Goal: Task Accomplishment & Management: Complete application form

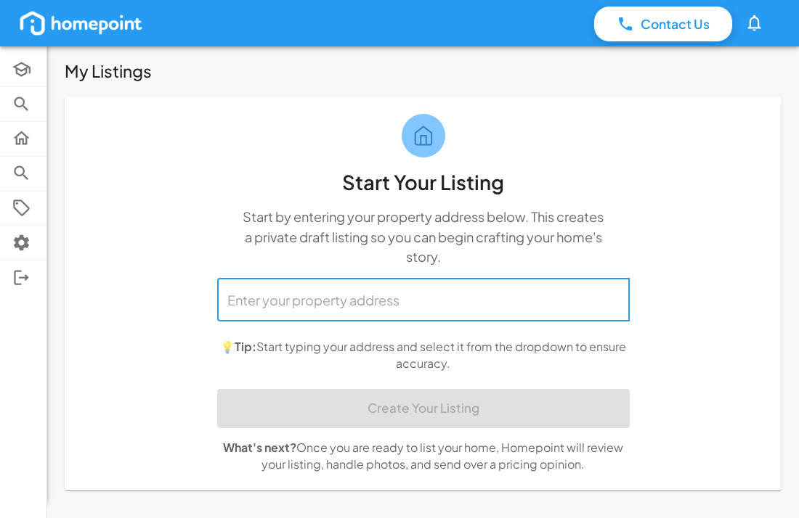
click at [232, 301] on input "text" at bounding box center [423, 300] width 399 height 30
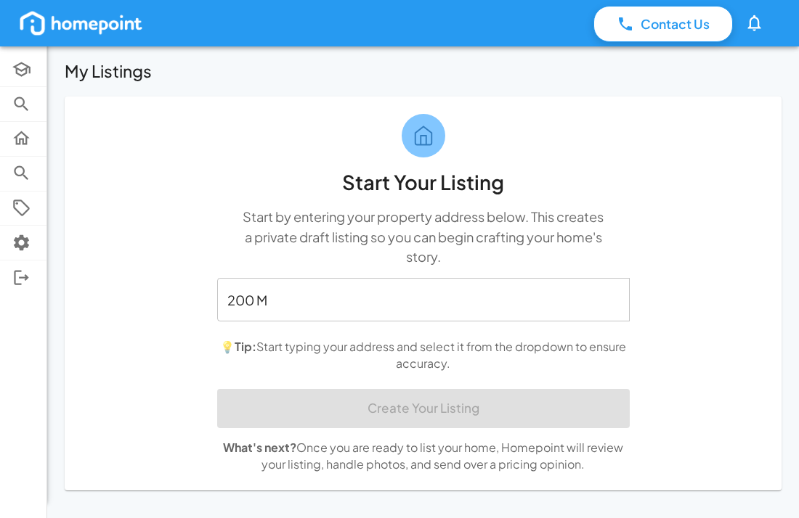
click at [616, 128] on div "Start Your Listing Start by entering your property address below. This creates …" at bounding box center [423, 294] width 436 height 395
click at [279, 296] on input "200 M" at bounding box center [412, 300] width 377 height 30
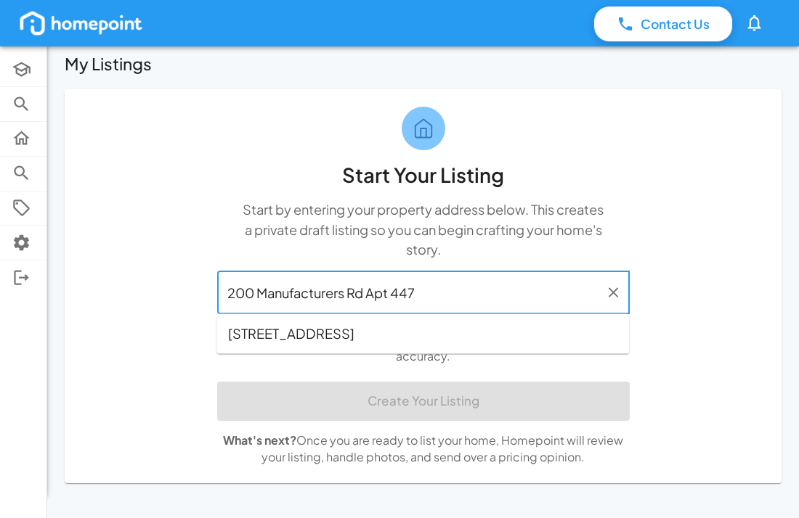
click at [354, 328] on span "[STREET_ADDRESS]" at bounding box center [291, 334] width 126 height 20
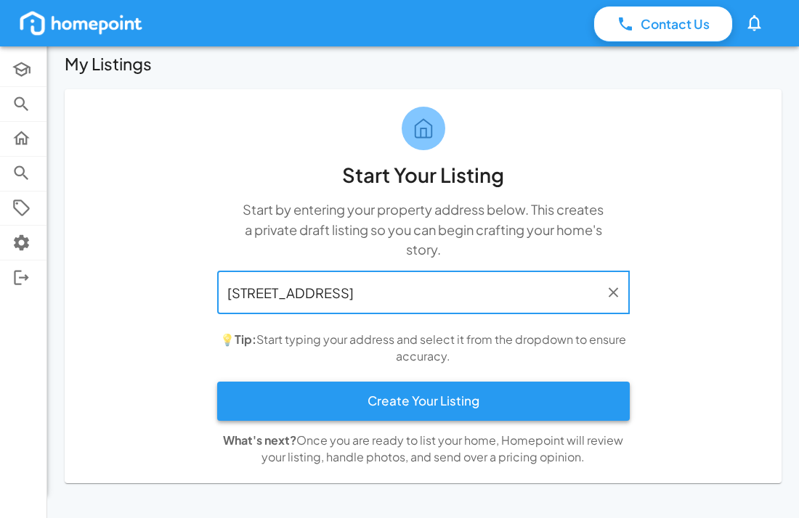
type input "[STREET_ADDRESS]"
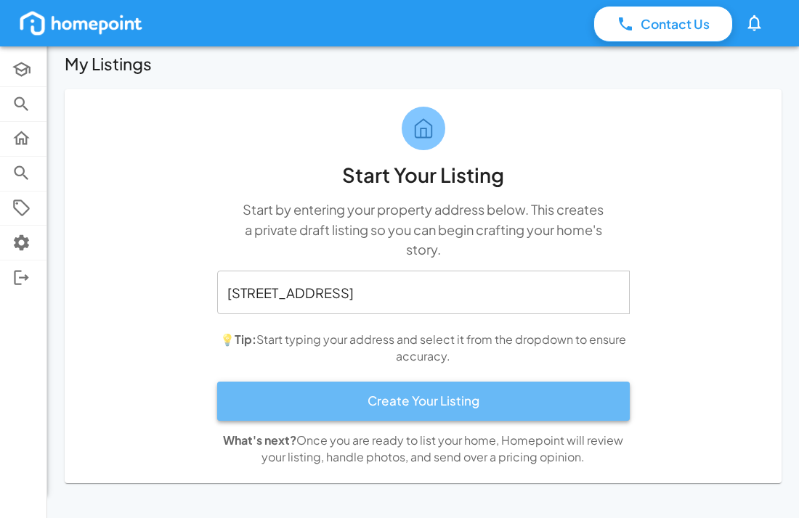
click at [428, 394] on button "Create Your Listing" at bounding box center [423, 401] width 412 height 39
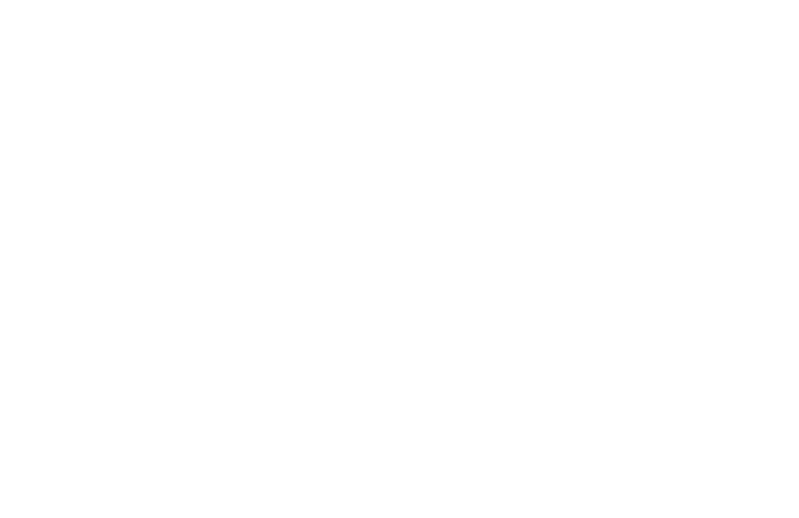
drag, startPoint x: 437, startPoint y: 365, endPoint x: 436, endPoint y: 351, distance: 14.5
click at [437, 0] on html at bounding box center [399, 0] width 799 height 0
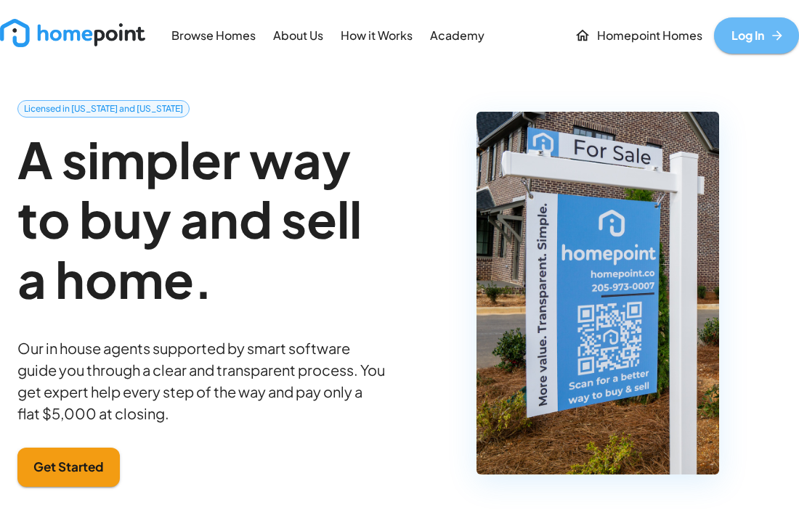
click at [745, 31] on link "Log In" at bounding box center [756, 35] width 85 height 36
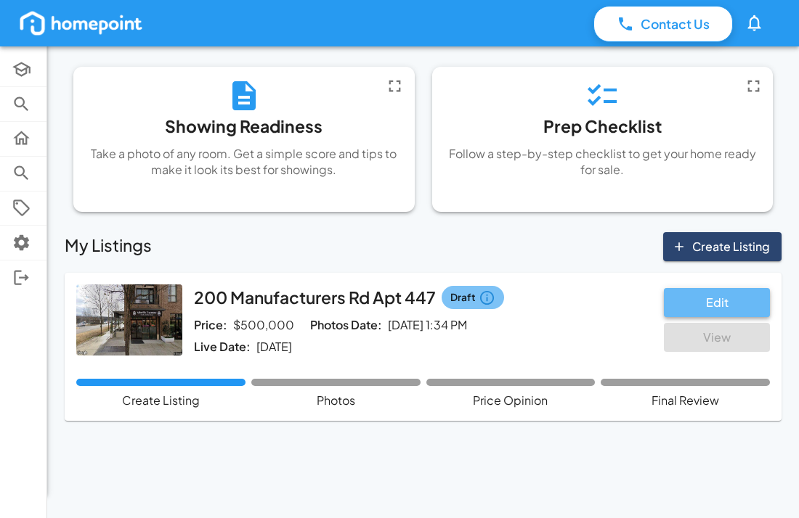
click at [720, 298] on button "Edit" at bounding box center [717, 302] width 106 height 29
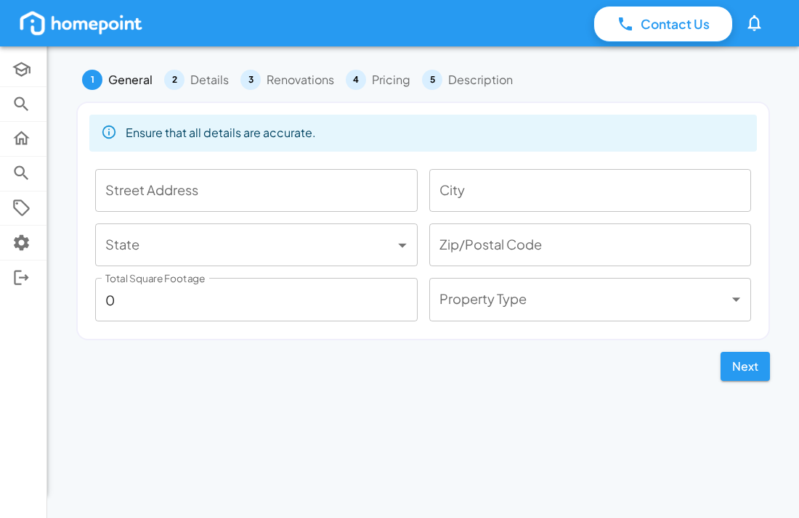
type input "200 Manufacturers Rd Apt 447"
type input "Chattanooga"
type input "**"
type input "37405"
type input "1223"
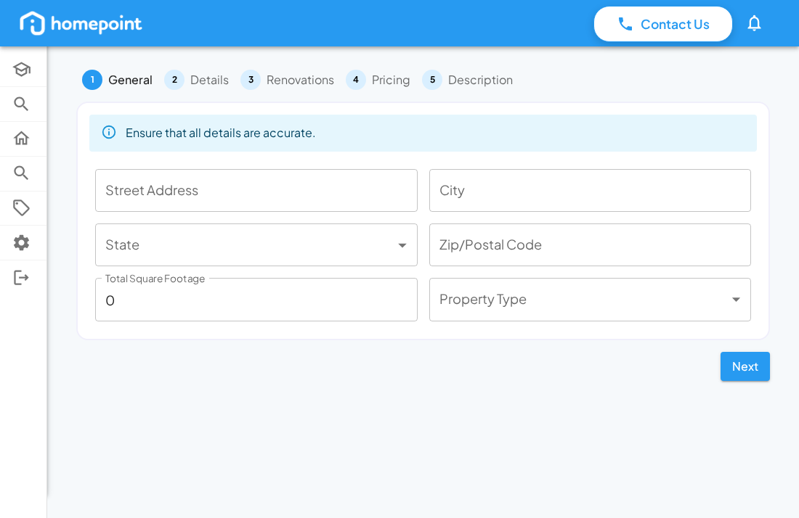
type input "*****"
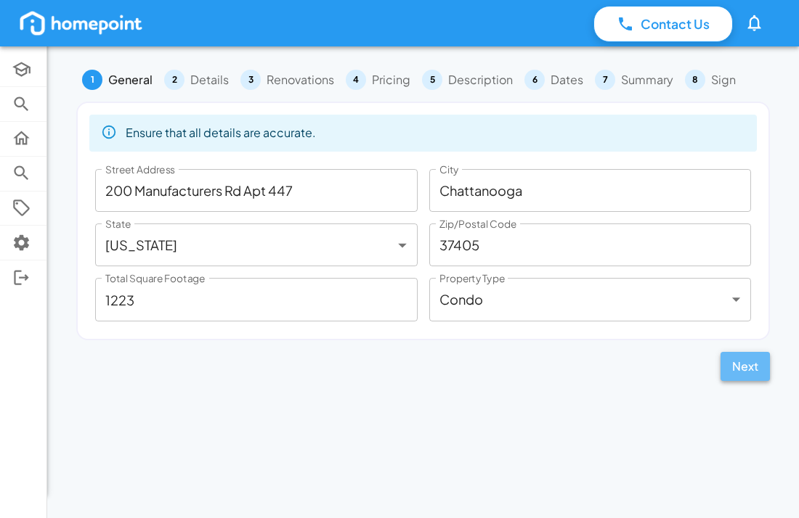
click at [743, 370] on button "Next" at bounding box center [744, 366] width 49 height 29
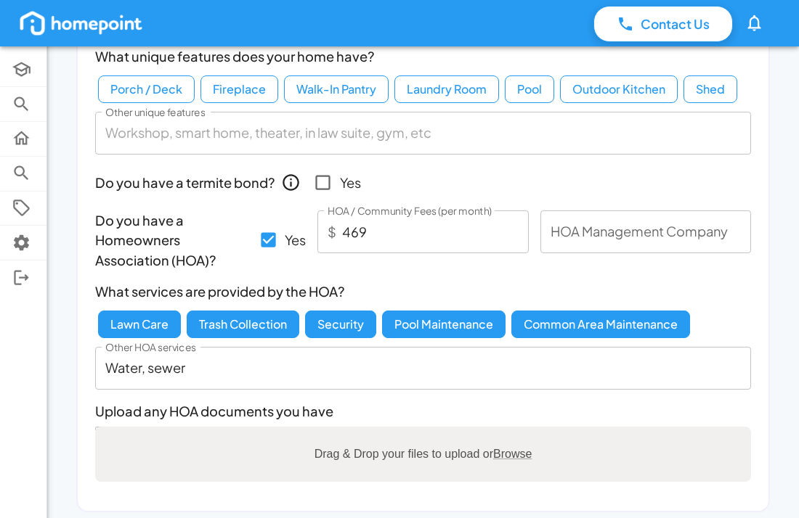
scroll to position [366, 0]
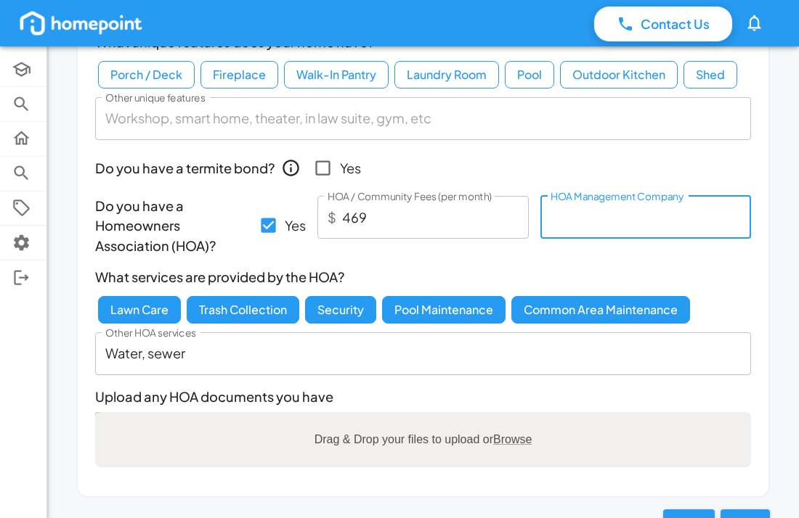
click at [550, 215] on input "HOA Management Company" at bounding box center [645, 217] width 211 height 43
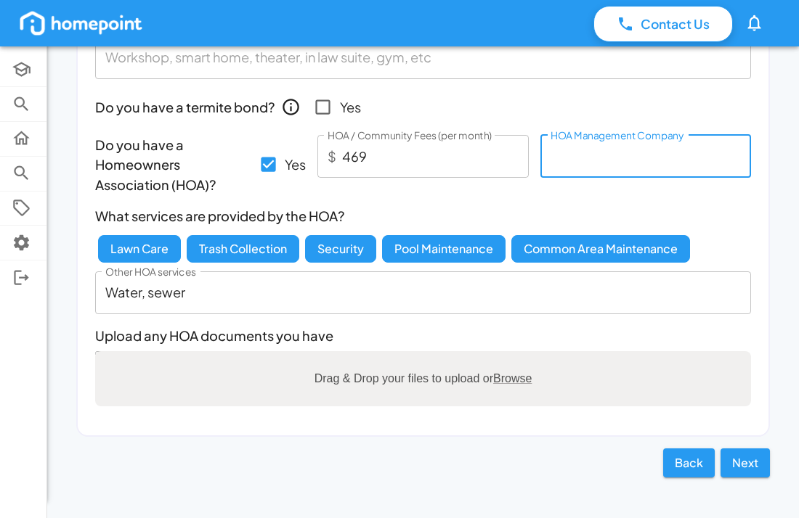
scroll to position [431, 0]
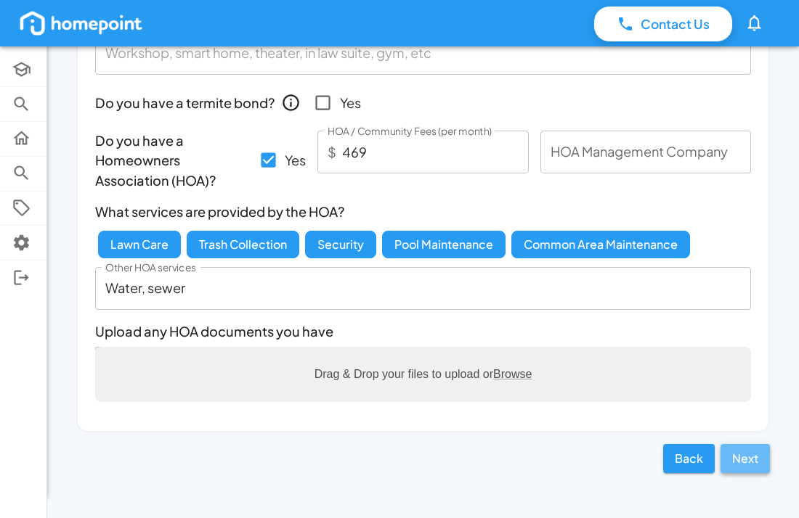
click at [750, 455] on button "Next" at bounding box center [744, 458] width 49 height 29
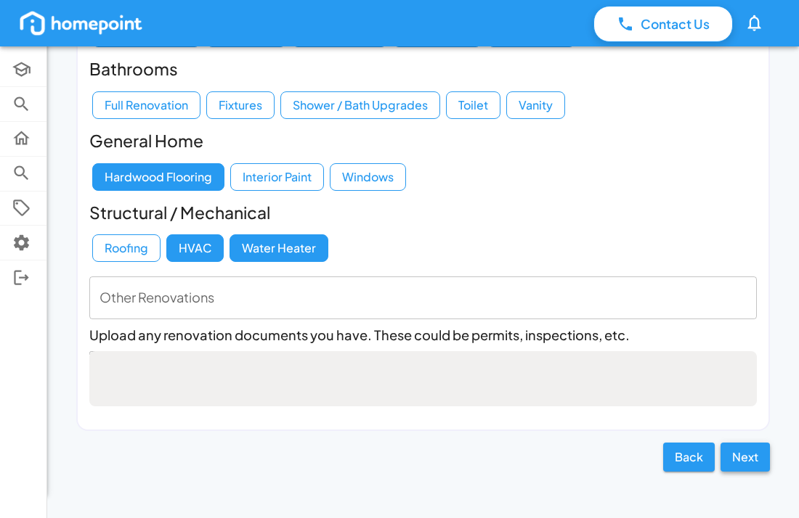
scroll to position [171, 0]
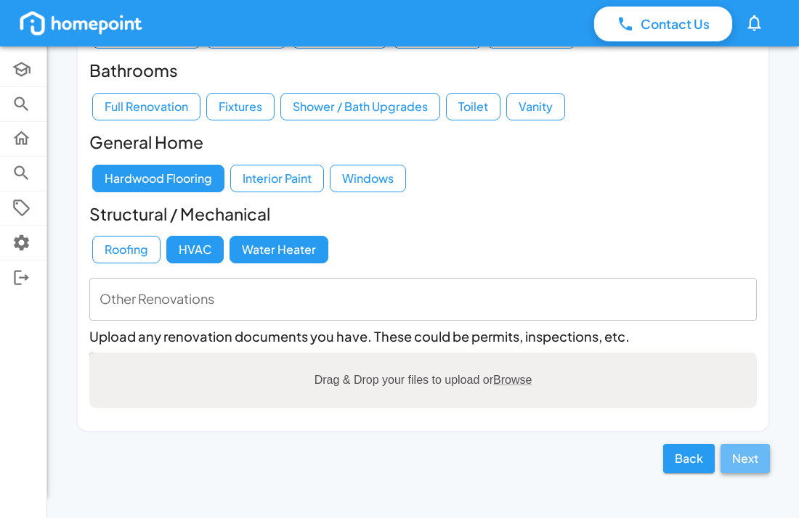
click at [746, 457] on button "Next" at bounding box center [744, 458] width 49 height 29
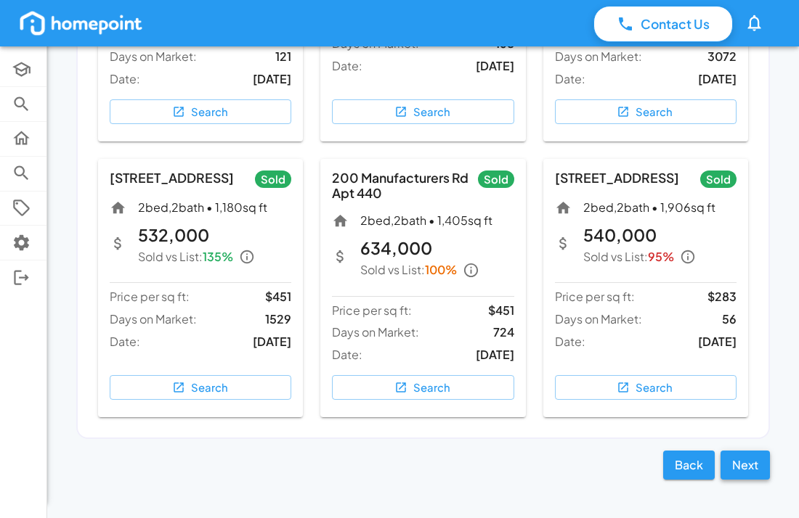
scroll to position [985, 0]
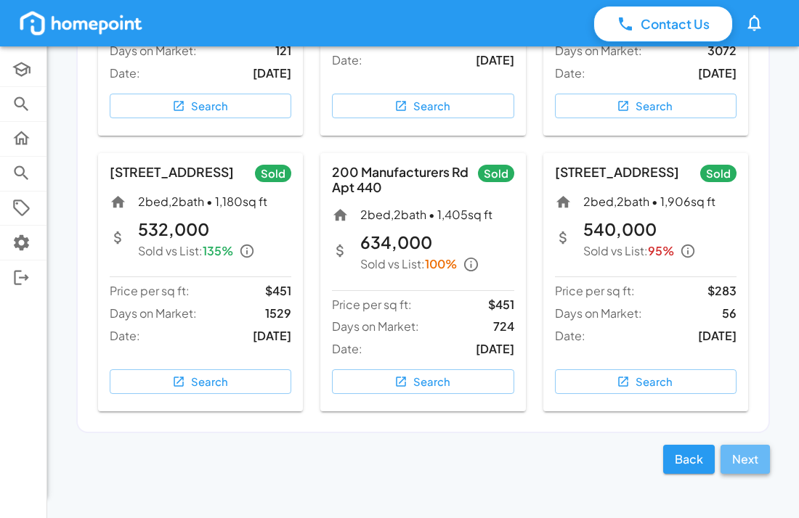
click at [746, 454] on button "Next" at bounding box center [744, 459] width 49 height 29
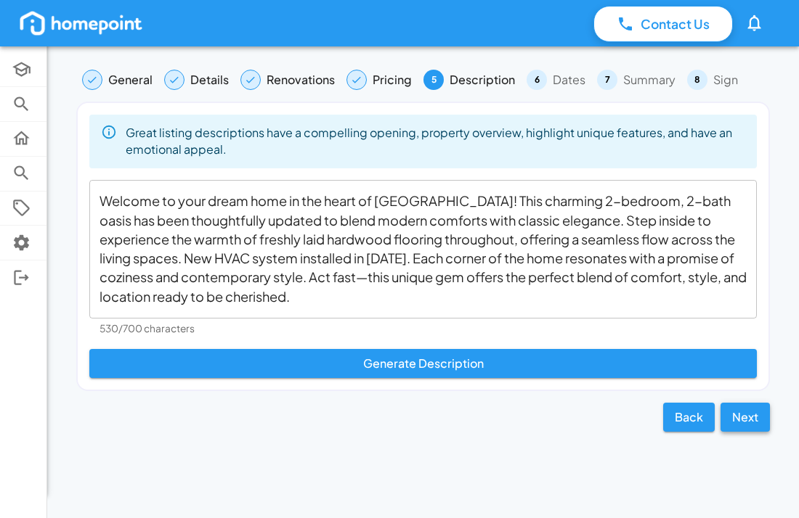
scroll to position [0, 0]
click at [375, 255] on textarea "Welcome to your dream home in the heart of Chattanooga! This charming 2-bedroom…" at bounding box center [422, 249] width 647 height 115
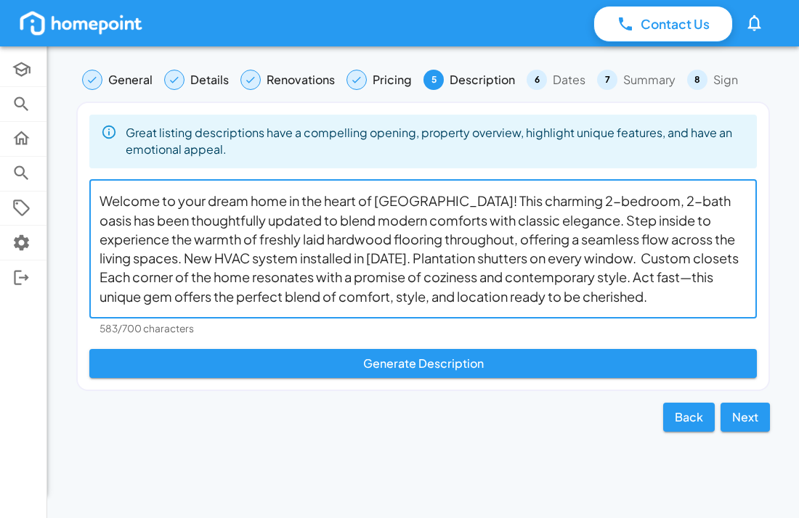
click at [605, 258] on textarea "Welcome to your dream home in the heart of Chattanooga! This charming 2-bedroom…" at bounding box center [422, 249] width 647 height 115
click at [639, 260] on textarea "Welcome to your dream home in the heart of Chattanooga! This charming 2-bedroom…" at bounding box center [422, 249] width 647 height 115
click at [728, 256] on textarea "Welcome to your dream home in the heart of Chattanooga! This charming 2-bedroom…" at bounding box center [422, 249] width 647 height 115
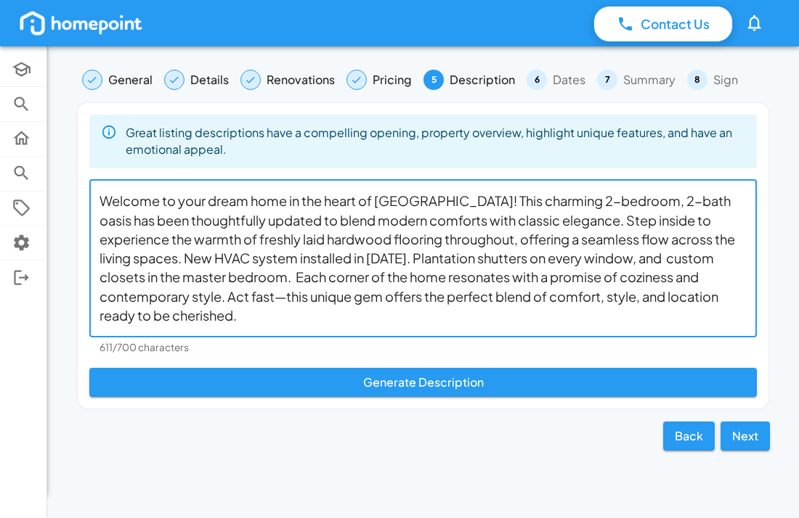
click at [576, 220] on textarea "Welcome to your dream home in the heart of Chattanooga! This charming 2-bedroom…" at bounding box center [422, 259] width 647 height 134
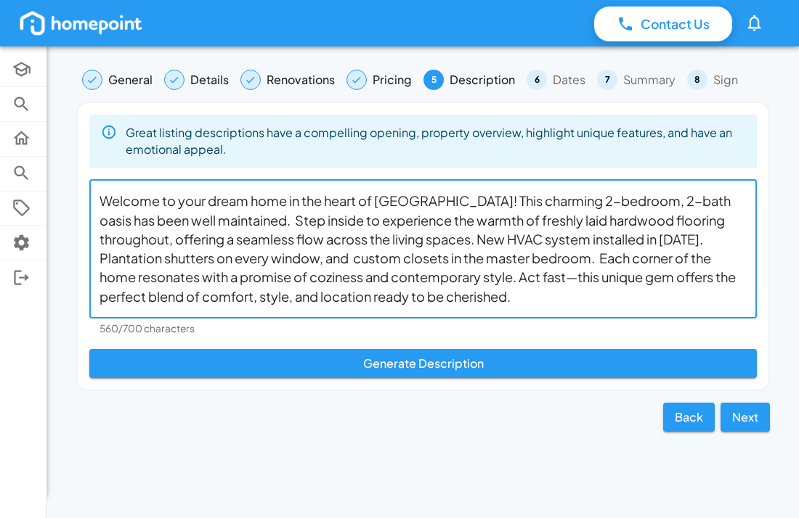
click at [558, 219] on textarea "Welcome to your dream home in the heart of Chattanooga! This charming 2-bedroom…" at bounding box center [422, 249] width 647 height 115
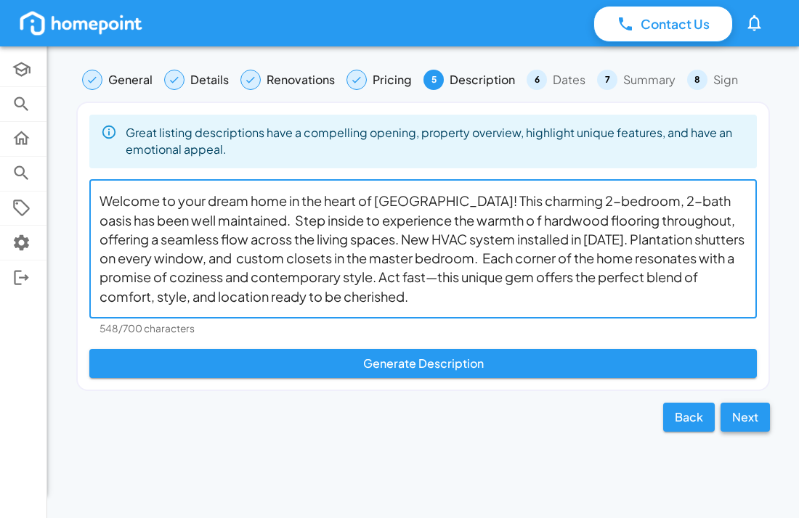
type textarea "Welcome to your dream home in the heart of Chattanooga! This charming 2-bedroom…"
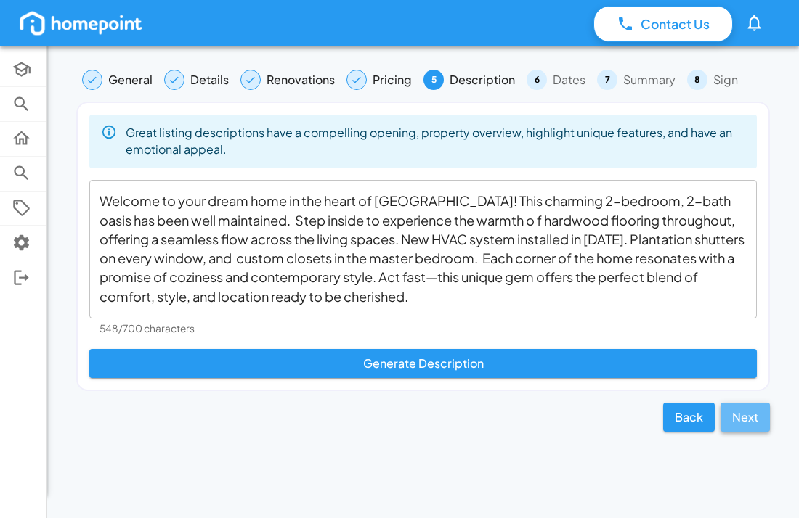
click at [749, 415] on button "Next" at bounding box center [744, 417] width 49 height 29
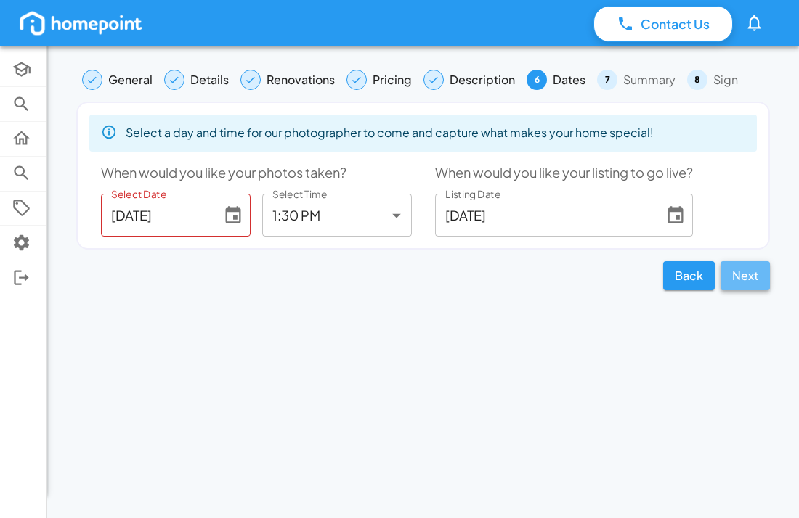
click at [752, 272] on button "Next" at bounding box center [744, 275] width 49 height 29
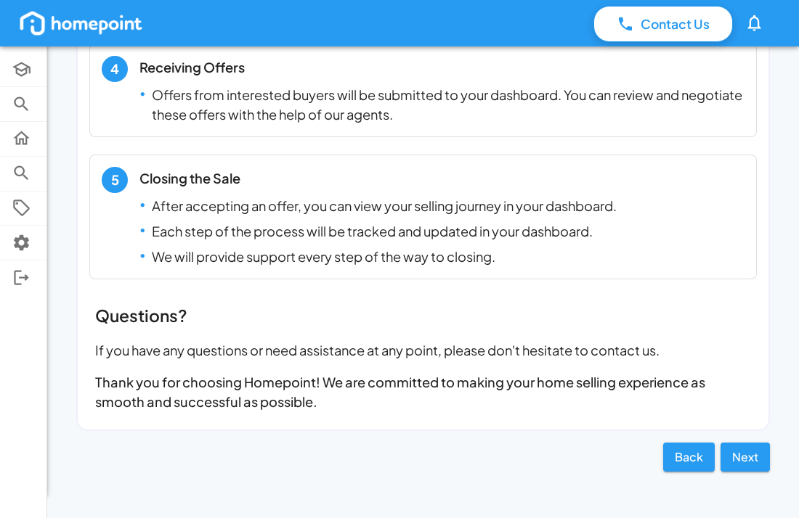
scroll to position [708, 0]
click at [753, 460] on button "Next" at bounding box center [744, 457] width 49 height 29
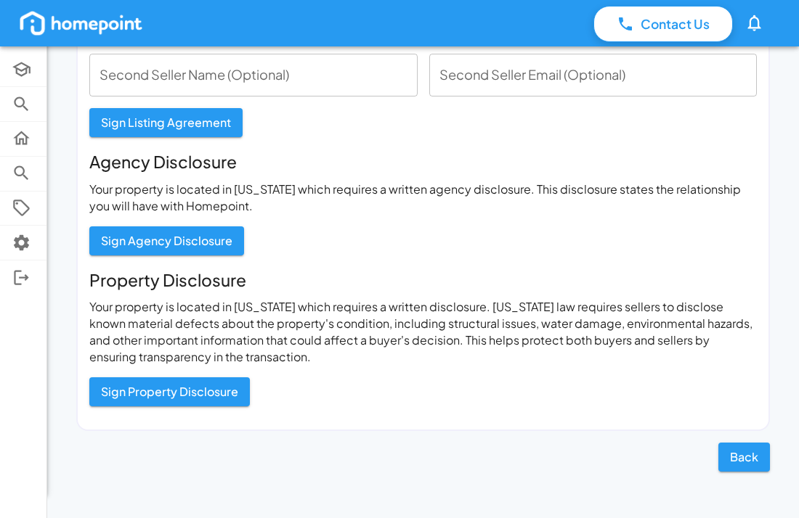
scroll to position [202, 0]
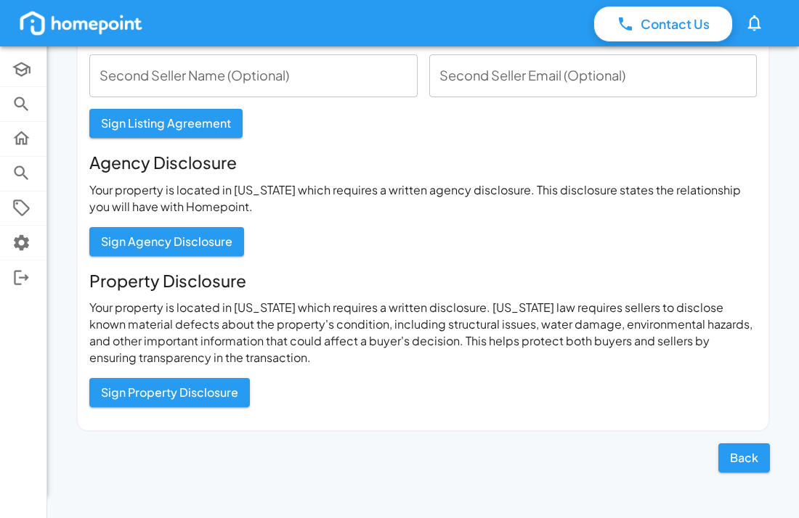
click at [100, 75] on input "Second Seller Name (Optional)" at bounding box center [253, 75] width 328 height 43
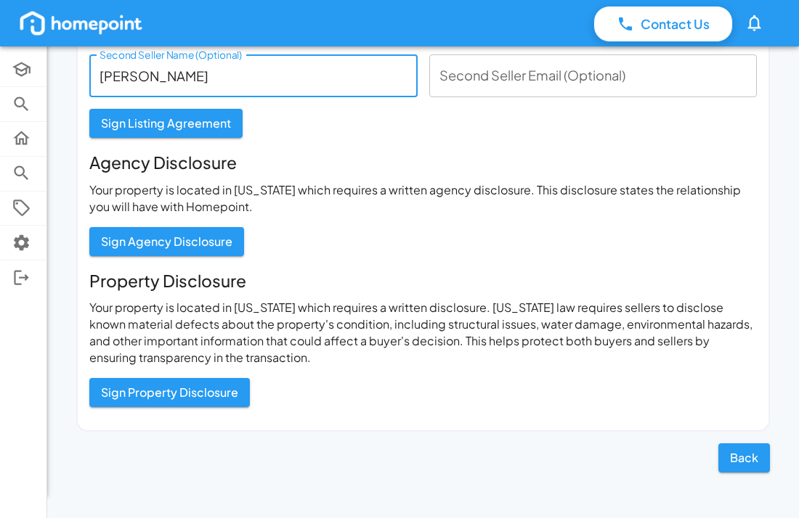
type input "Michael Hill"
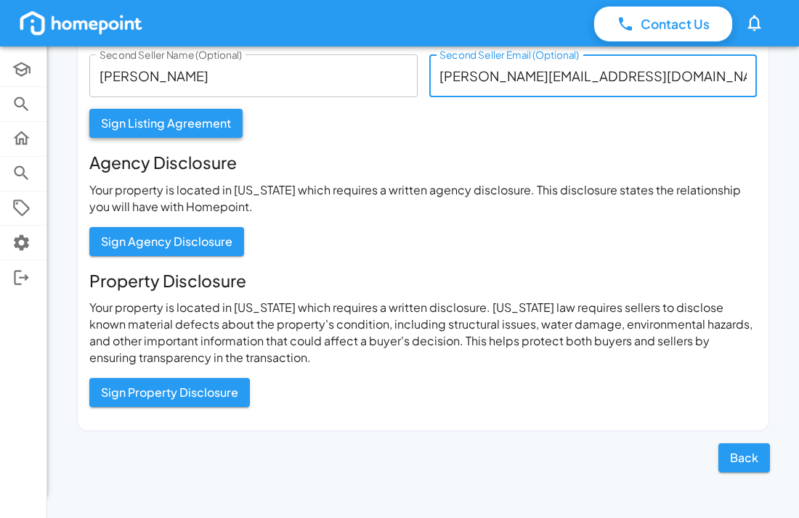
type input "carol@ndu.com"
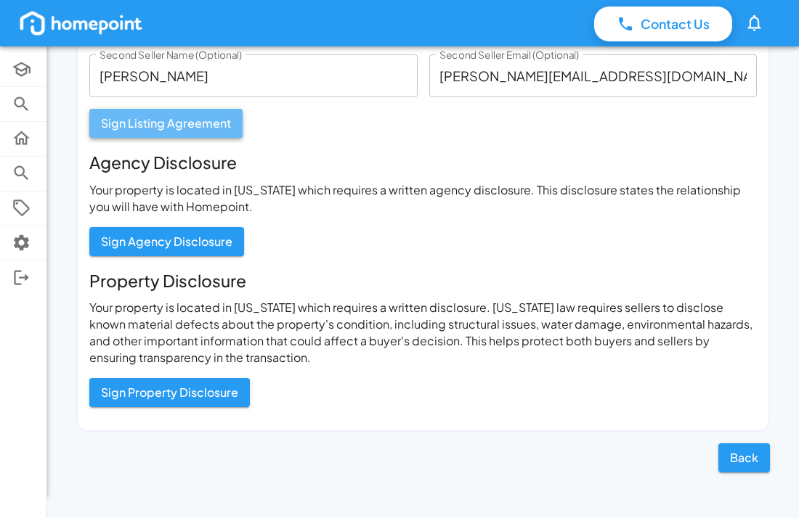
click at [172, 122] on button "Sign Listing Agreement" at bounding box center [165, 123] width 153 height 29
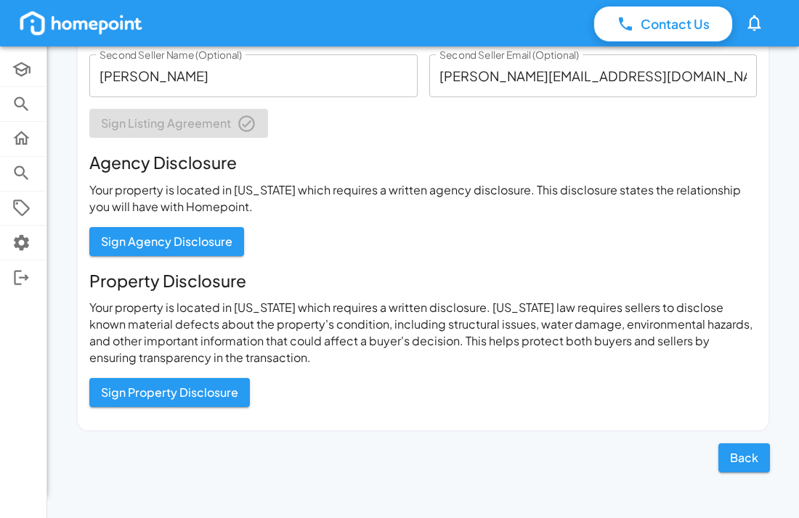
scroll to position [0, 0]
click at [160, 238] on button "Sign Agency Disclosure" at bounding box center [166, 241] width 155 height 29
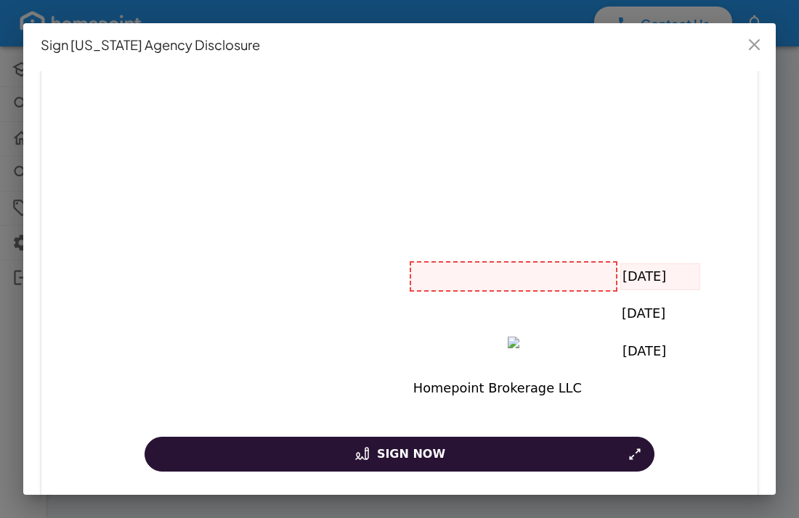
scroll to position [450, 0]
click at [428, 274] on div at bounding box center [513, 279] width 205 height 28
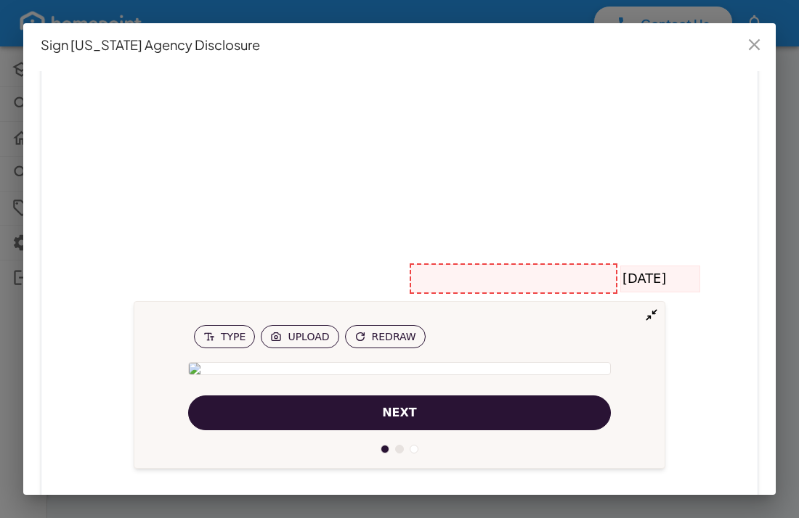
click at [393, 415] on span "next" at bounding box center [399, 412] width 35 height 17
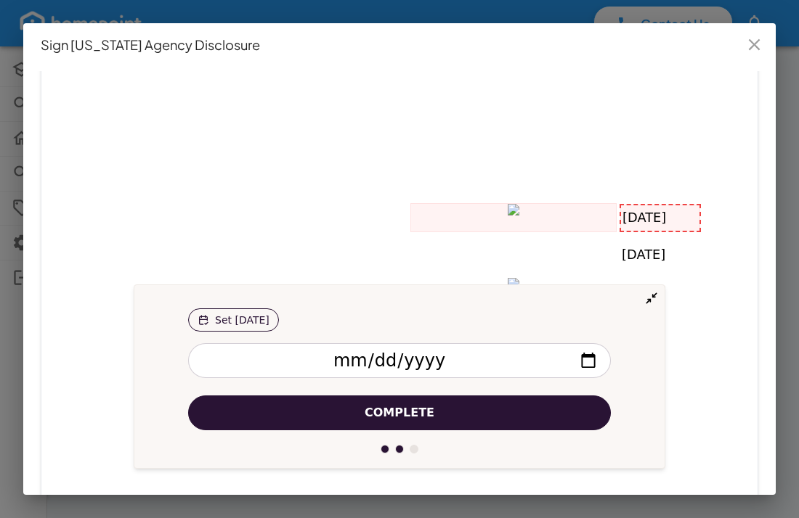
scroll to position [344, 0]
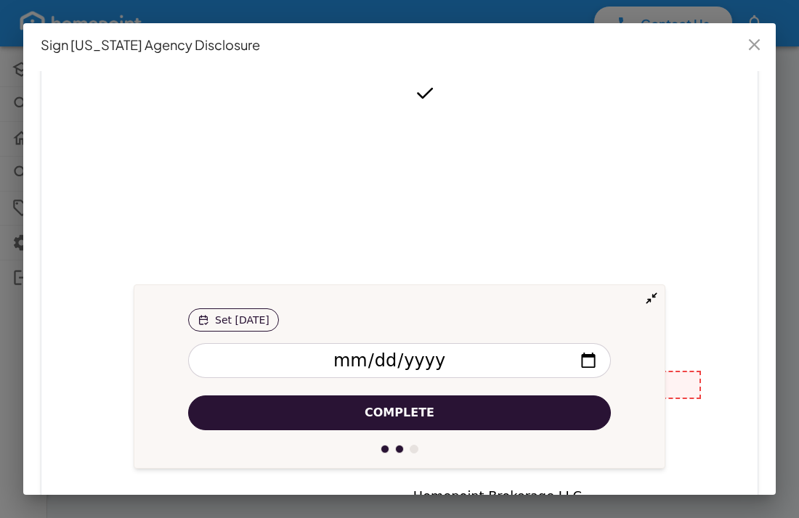
click at [393, 409] on span "Complete" at bounding box center [399, 412] width 70 height 17
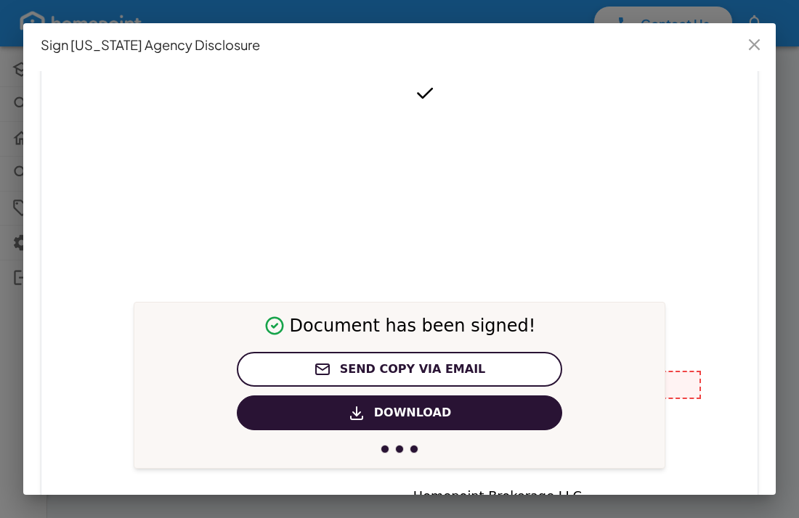
scroll to position [0, 0]
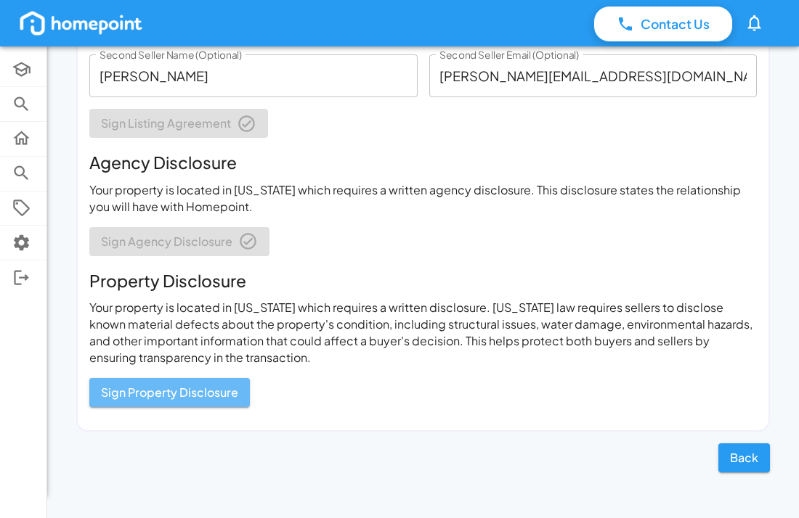
click at [161, 388] on button "Sign Property Disclosure" at bounding box center [169, 392] width 160 height 29
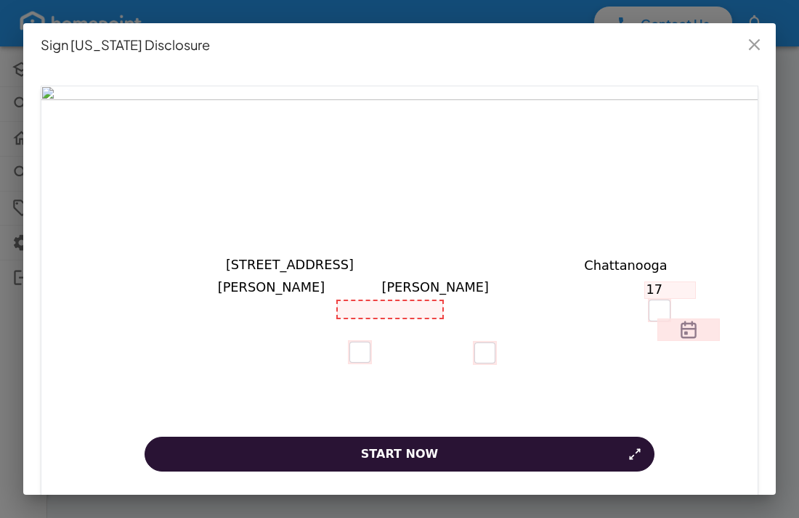
click at [347, 309] on div at bounding box center [390, 309] width 105 height 17
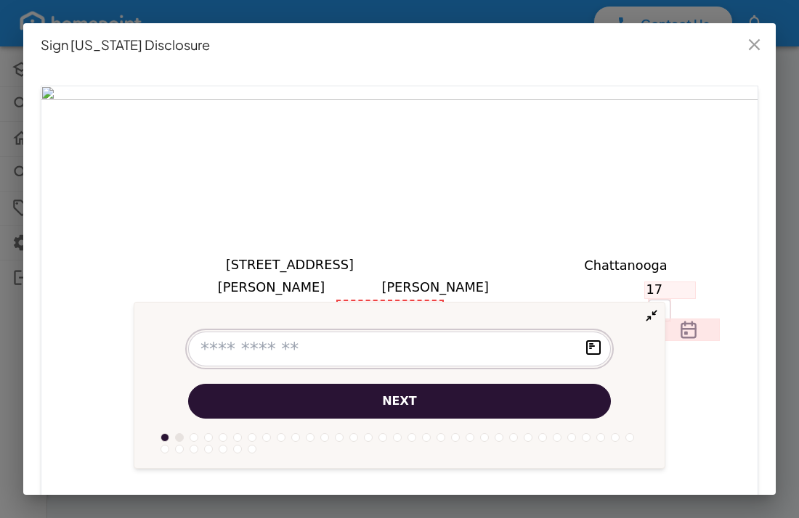
click at [188, 384] on button "next" at bounding box center [399, 401] width 423 height 35
click at [223, 340] on input "text" at bounding box center [399, 349] width 423 height 35
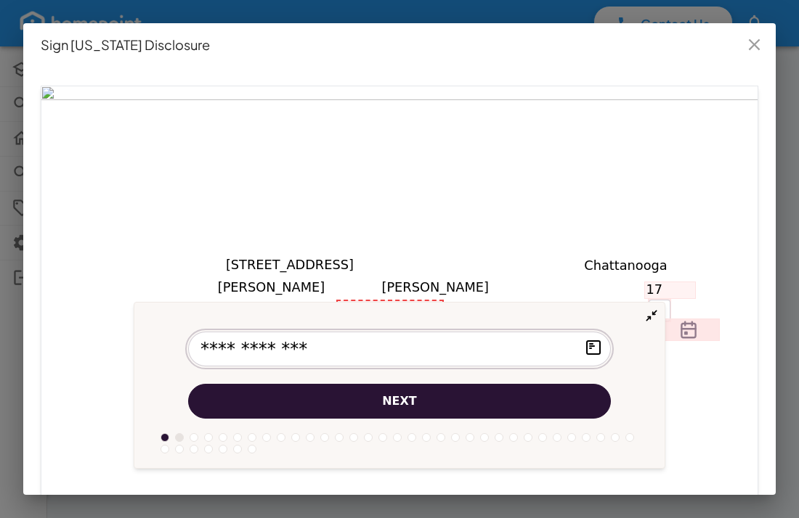
type input "**********"
click at [393, 402] on span "next" at bounding box center [399, 401] width 35 height 17
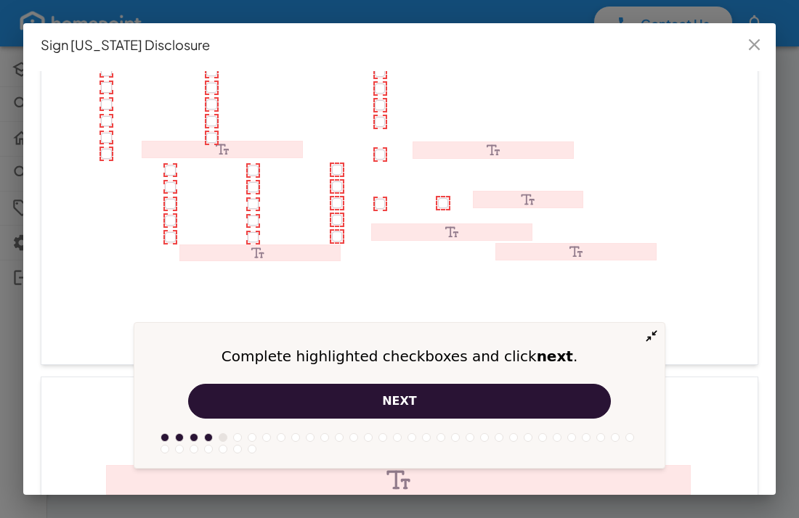
scroll to position [1596, 0]
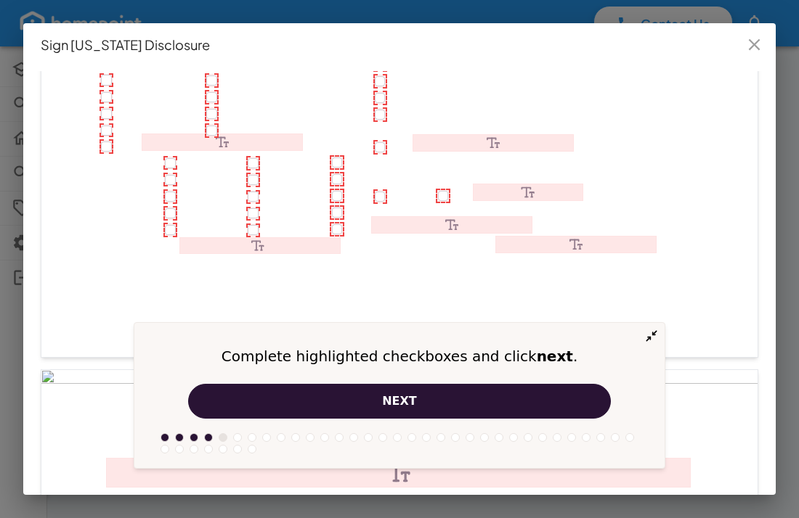
click at [394, 401] on span "next" at bounding box center [399, 401] width 35 height 17
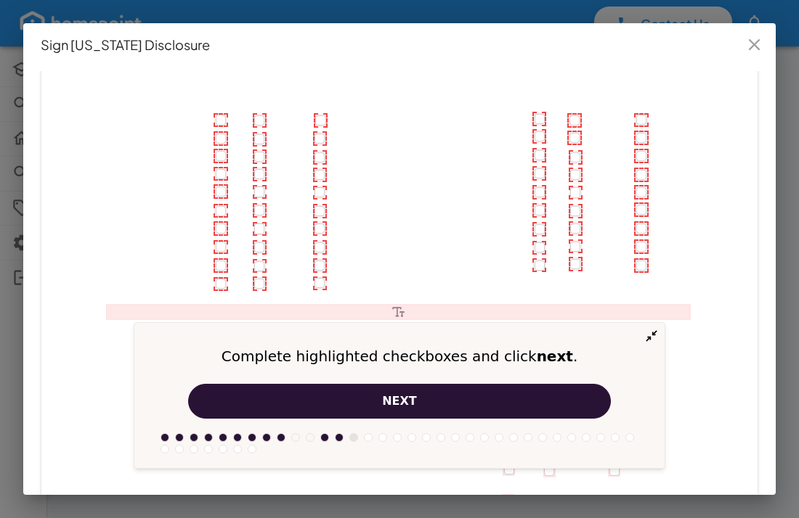
scroll to position [2134, 0]
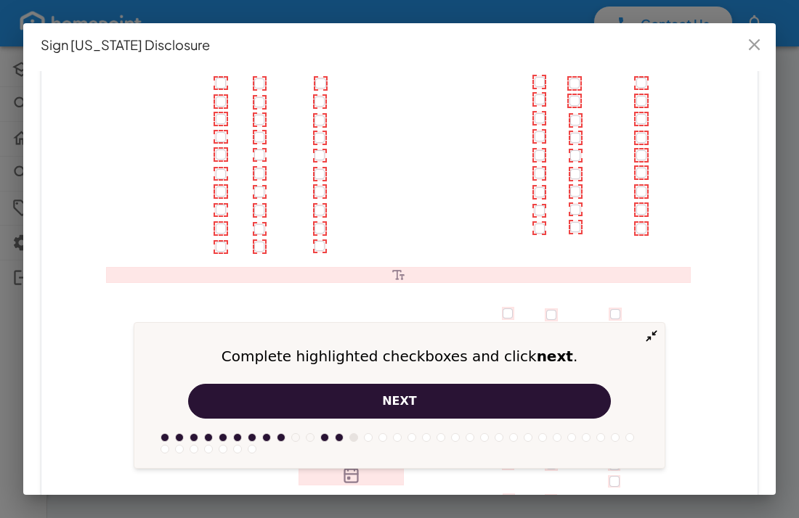
click at [128, 276] on icon at bounding box center [398, 275] width 583 height 15
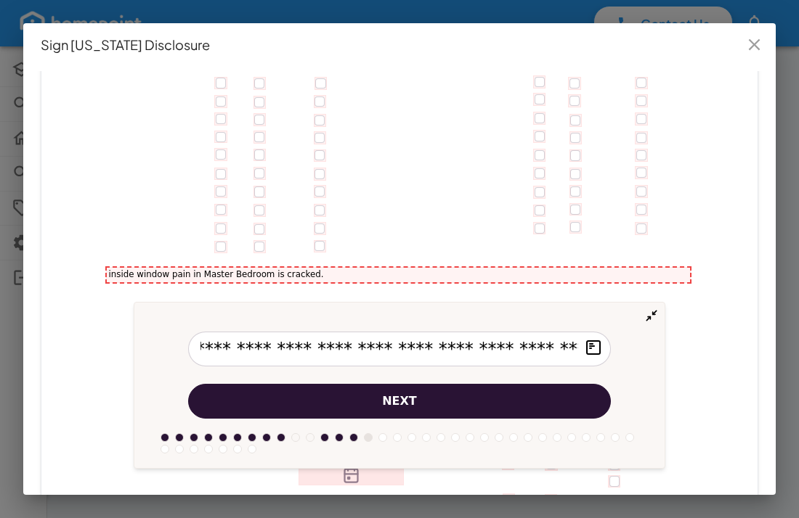
scroll to position [0, 9]
type input "**********"
click at [396, 400] on span "next" at bounding box center [399, 401] width 35 height 17
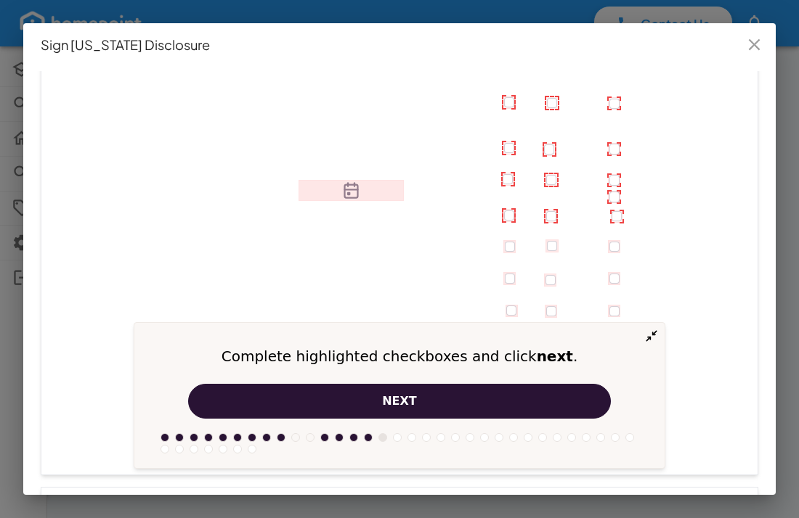
scroll to position [2423, 0]
click at [401, 401] on span "next" at bounding box center [399, 401] width 35 height 17
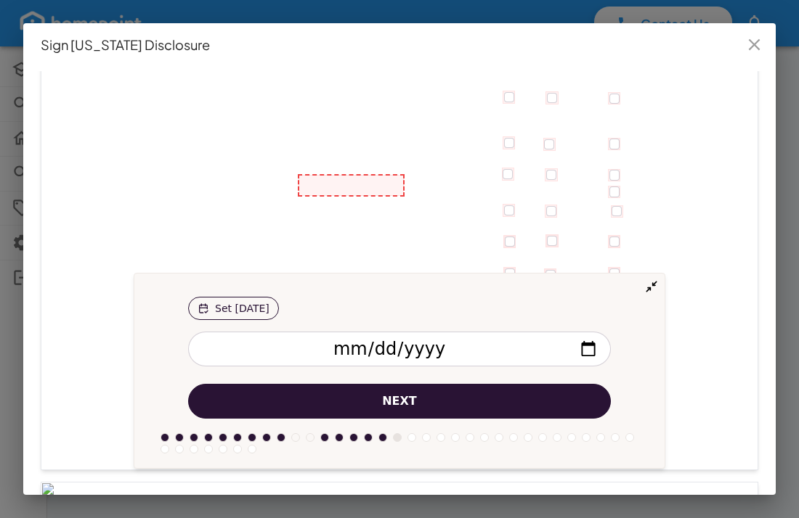
scroll to position [2454, 0]
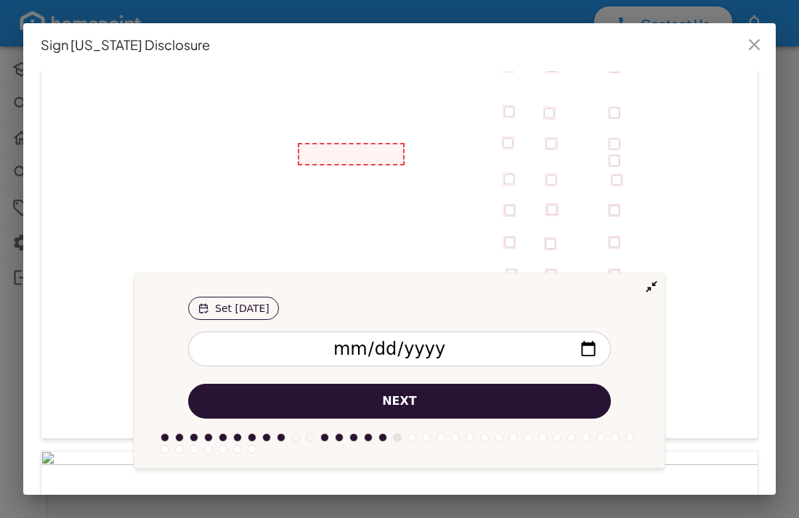
click at [462, 347] on input "date" at bounding box center [399, 349] width 423 height 35
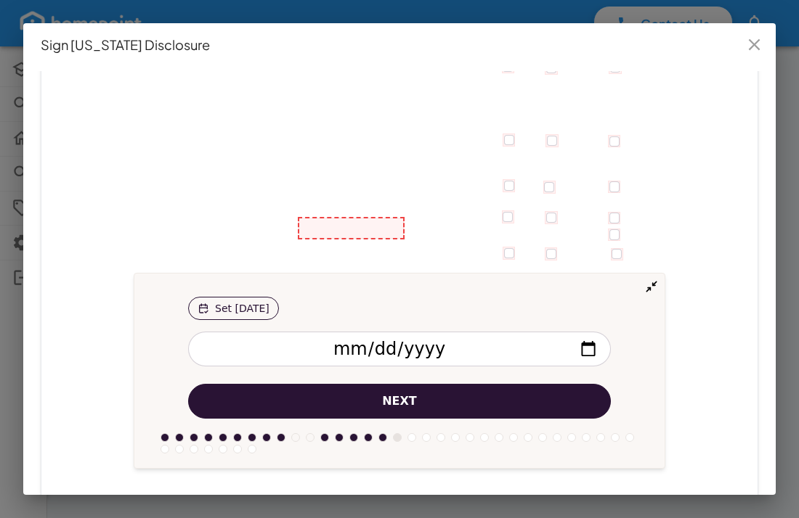
scroll to position [2396, 0]
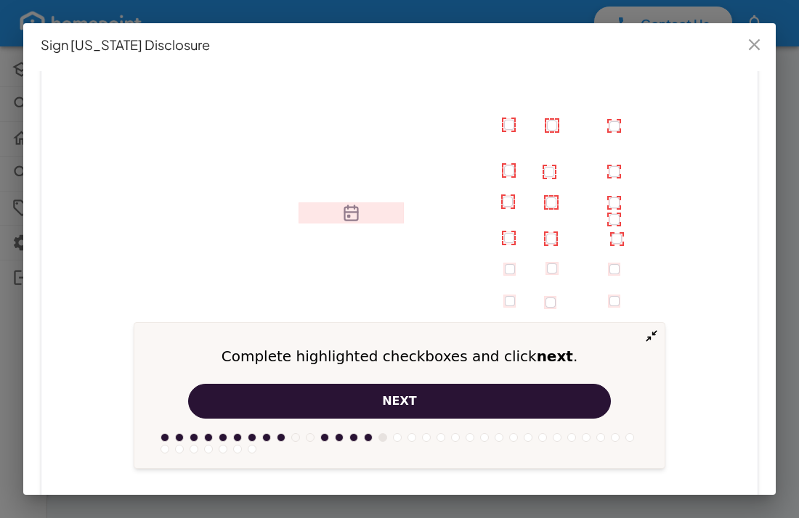
click at [406, 397] on span "next" at bounding box center [399, 401] width 35 height 17
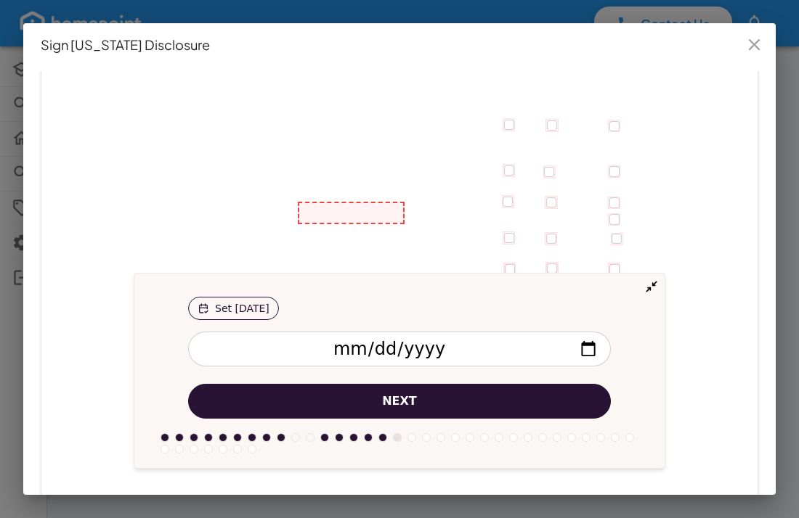
scroll to position [2454, 0]
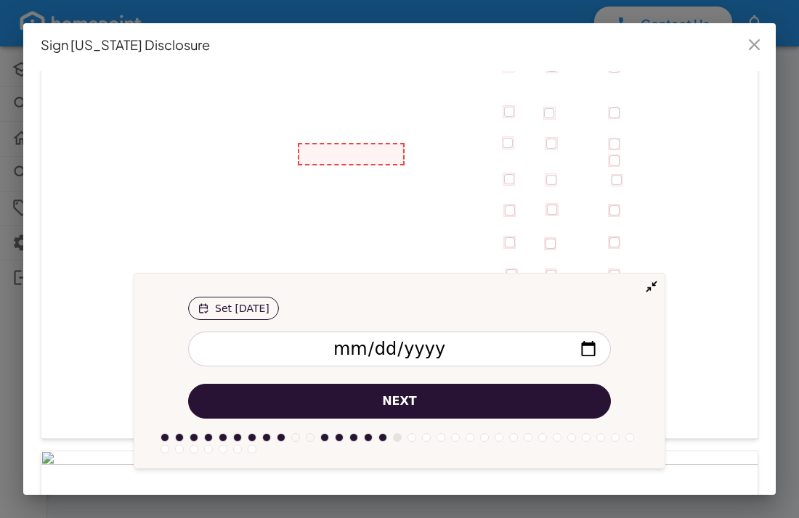
click at [306, 155] on div at bounding box center [351, 154] width 104 height 20
click at [405, 399] on span "next" at bounding box center [399, 401] width 35 height 17
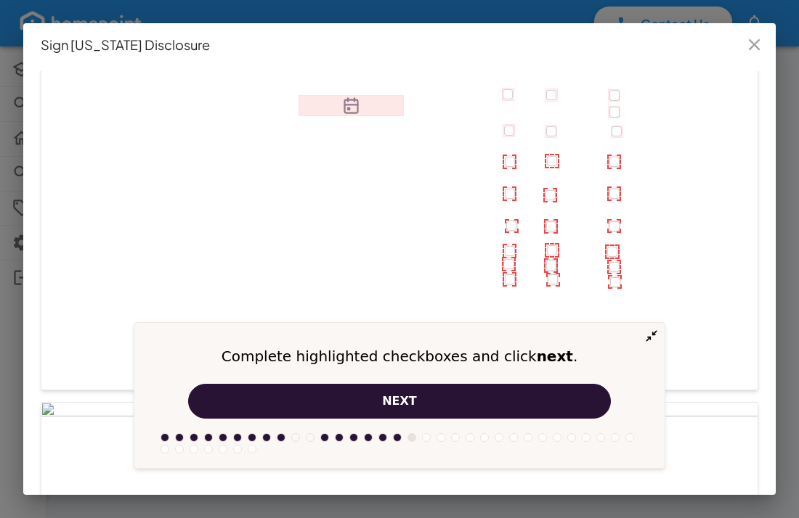
scroll to position [2515, 0]
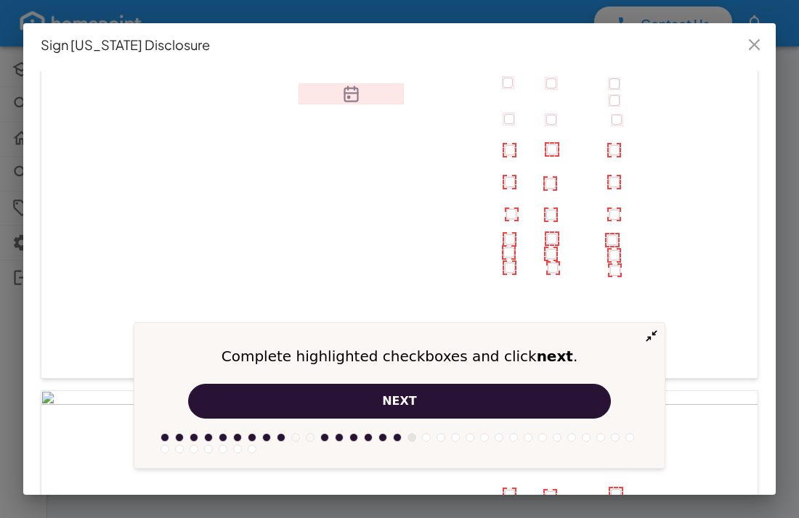
click at [405, 399] on span "next" at bounding box center [399, 401] width 35 height 17
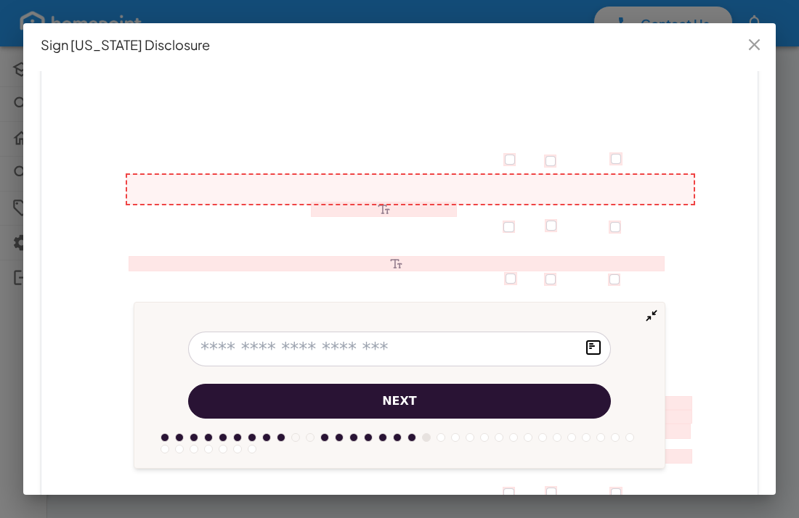
scroll to position [2881, 0]
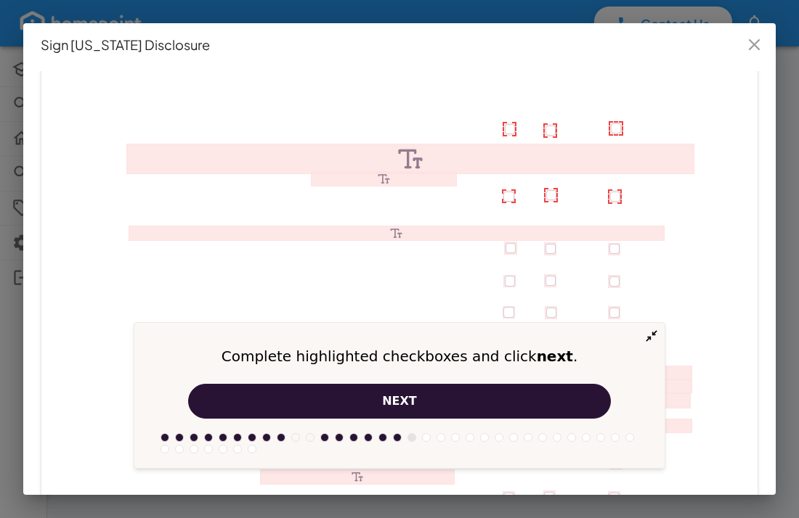
click at [404, 401] on span "next" at bounding box center [399, 401] width 35 height 17
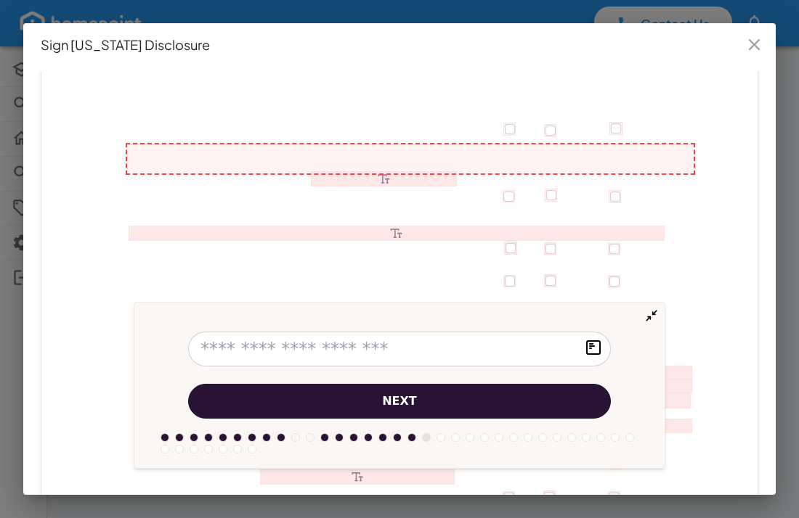
click at [219, 346] on input "text" at bounding box center [399, 349] width 423 height 35
type input "**********"
click at [392, 397] on span "next" at bounding box center [399, 401] width 35 height 17
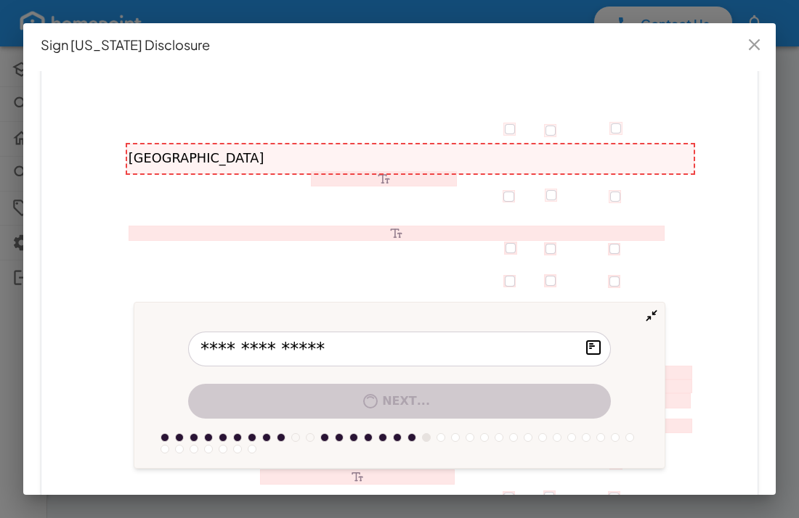
scroll to position [2909, 0]
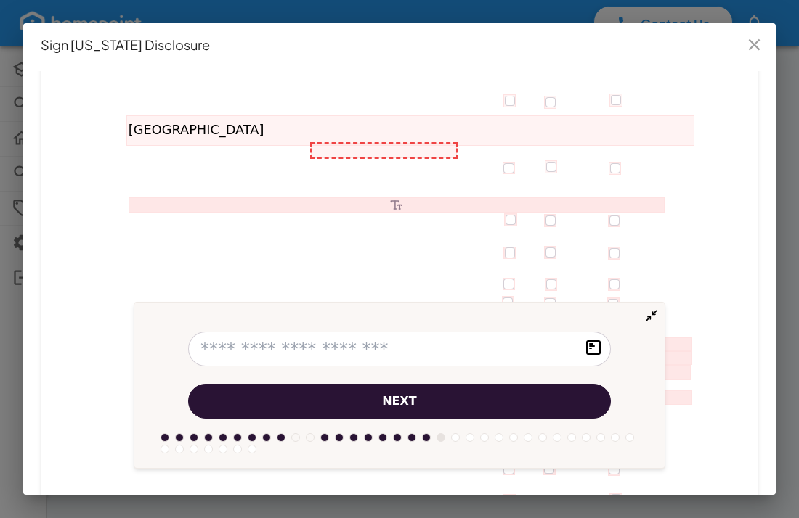
click at [395, 405] on span "next" at bounding box center [399, 401] width 35 height 17
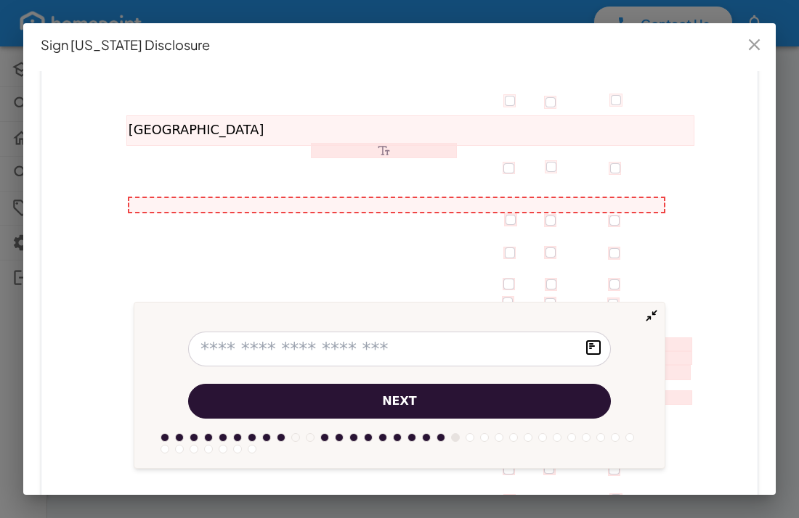
scroll to position [2963, 0]
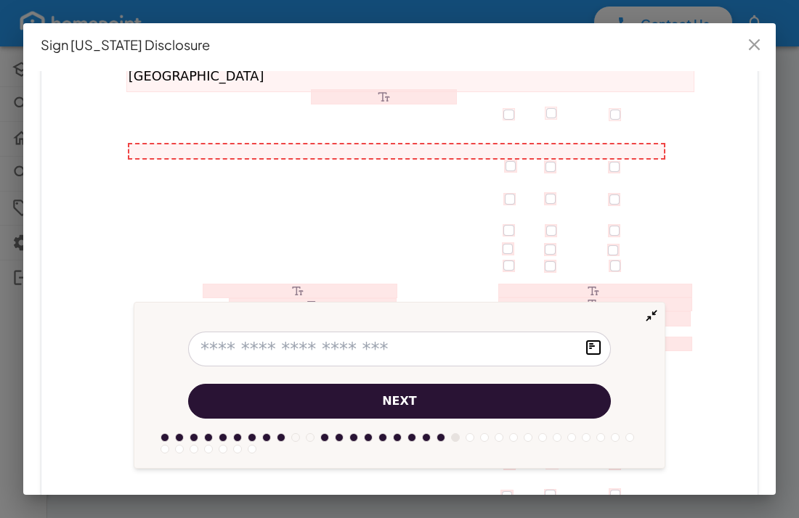
click at [404, 397] on span "next" at bounding box center [399, 401] width 35 height 17
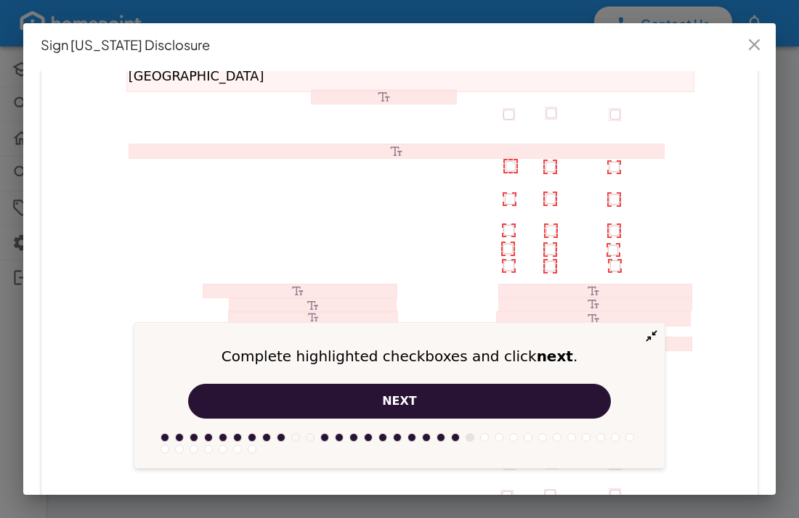
scroll to position [2979, 0]
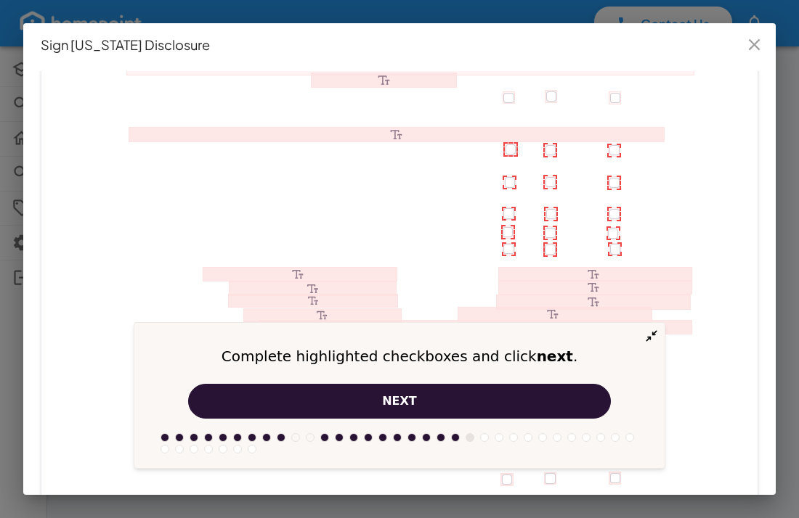
click at [400, 398] on span "next" at bounding box center [399, 401] width 35 height 17
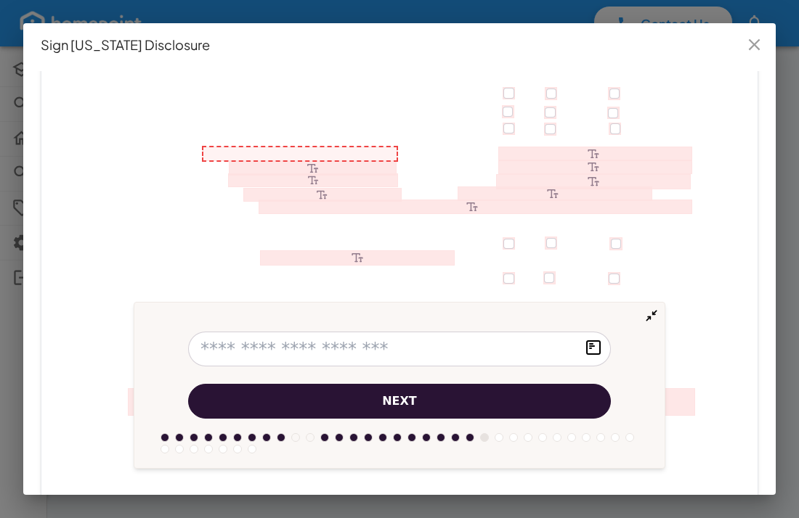
scroll to position [3103, 0]
click at [407, 401] on span "next" at bounding box center [399, 401] width 35 height 17
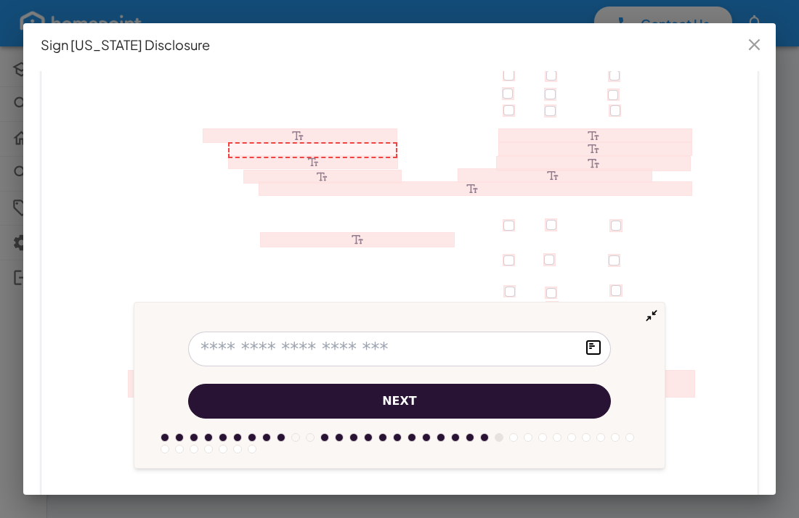
click at [407, 401] on span "next" at bounding box center [399, 401] width 35 height 17
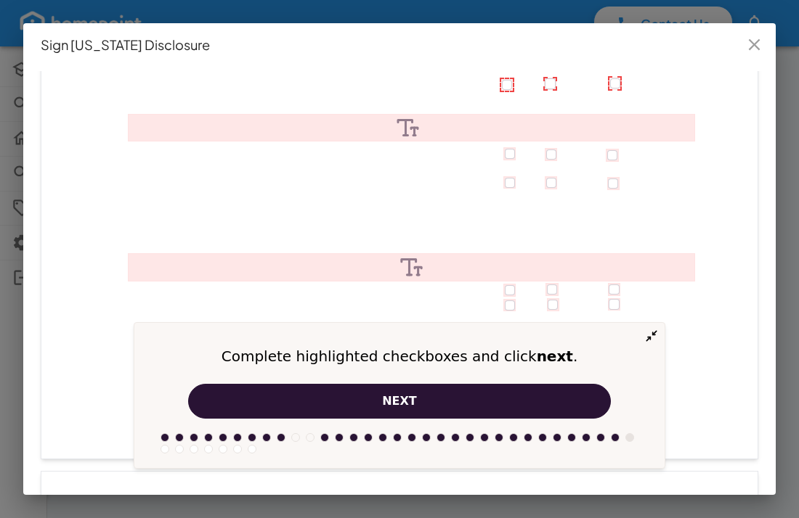
scroll to position [3380, 0]
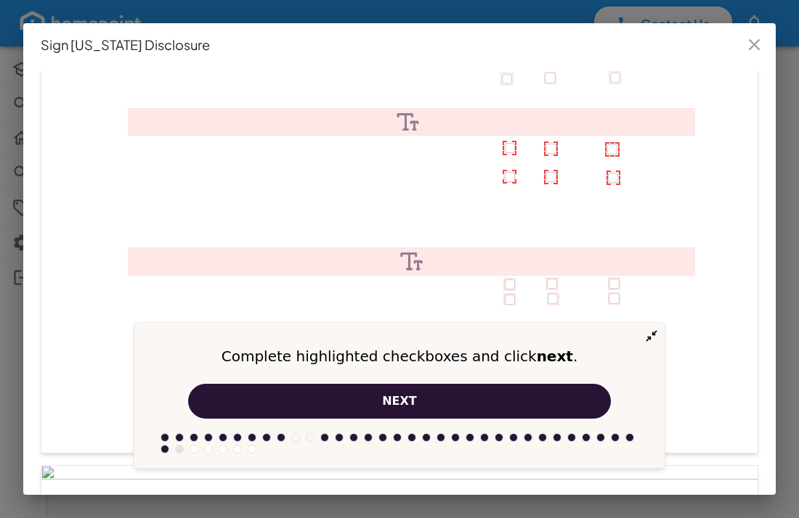
click at [394, 401] on span "next" at bounding box center [399, 401] width 35 height 17
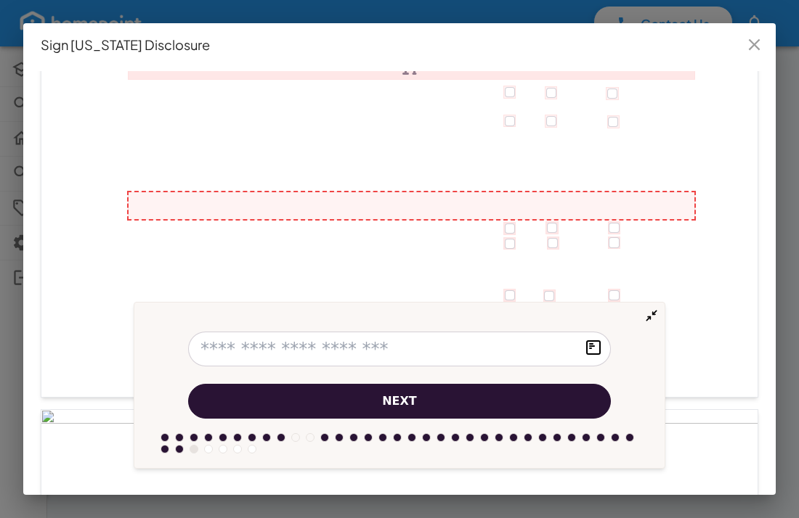
scroll to position [3485, 0]
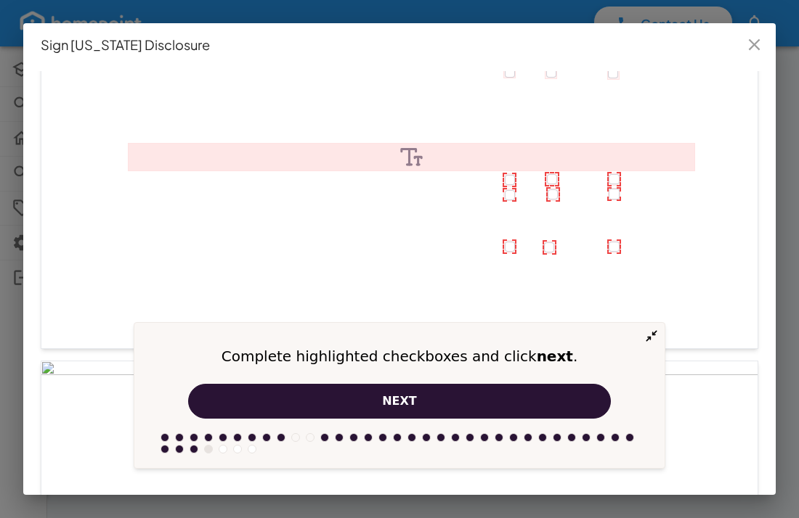
click at [403, 401] on span "next" at bounding box center [399, 401] width 35 height 17
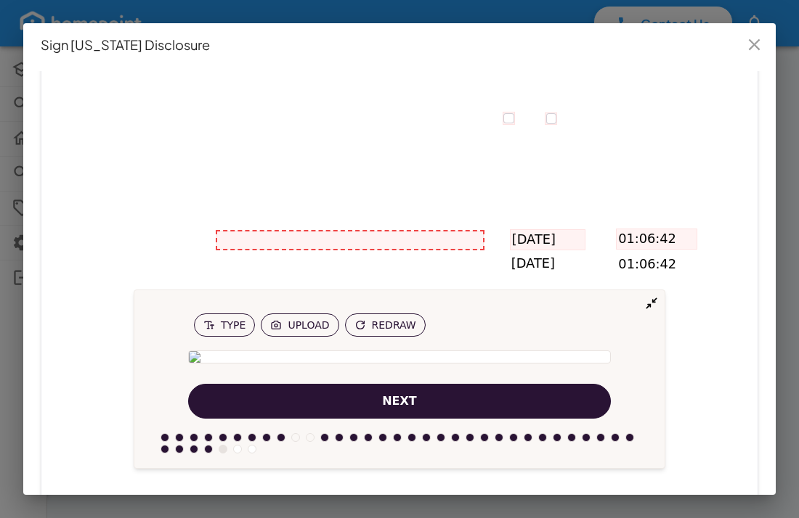
scroll to position [4178, 0]
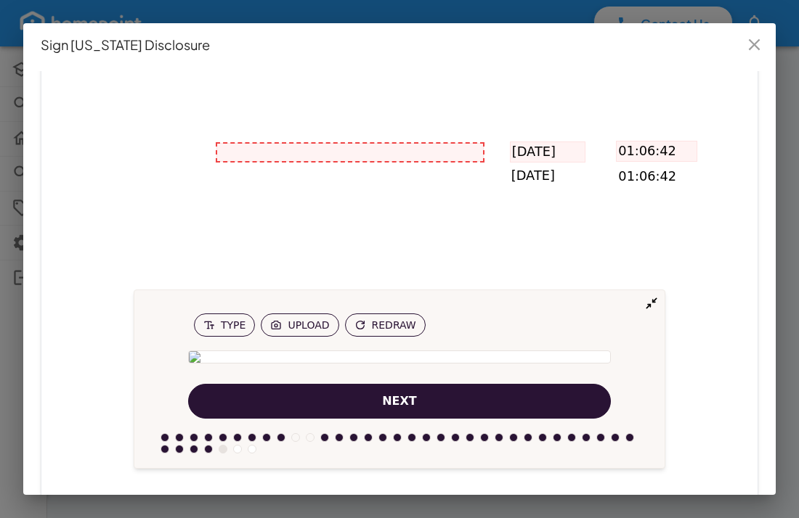
click at [396, 395] on span "next" at bounding box center [399, 401] width 35 height 17
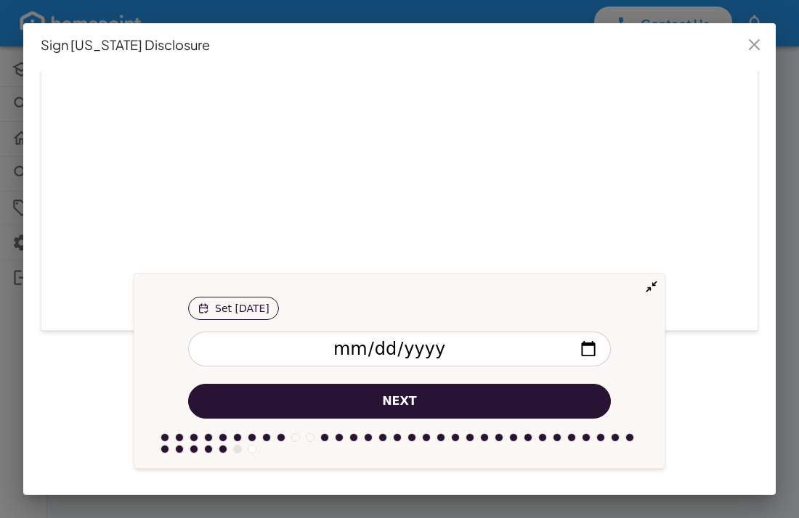
scroll to position [4444, 0]
click at [395, 398] on span "next" at bounding box center [399, 401] width 35 height 17
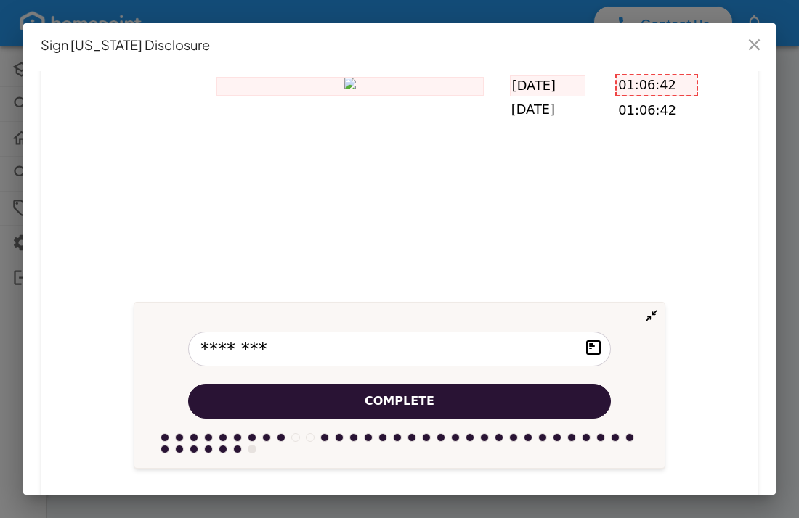
scroll to position [4175, 0]
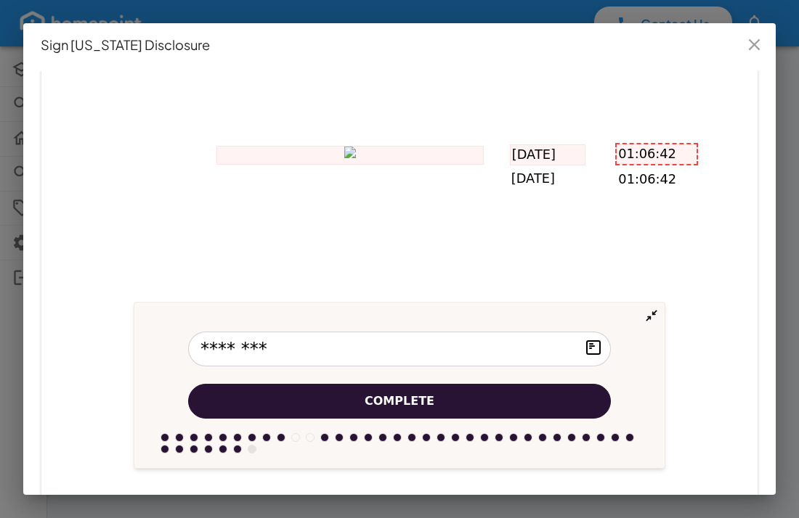
click at [406, 400] on span "Complete" at bounding box center [399, 401] width 70 height 17
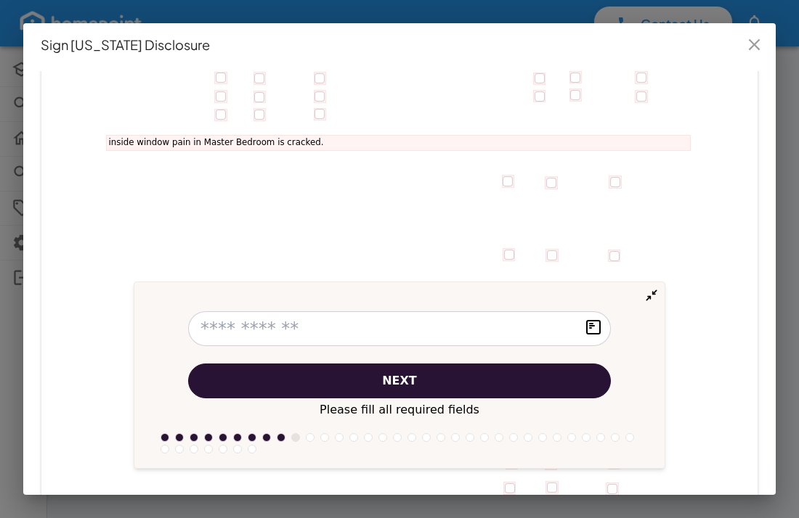
scroll to position [1690, 0]
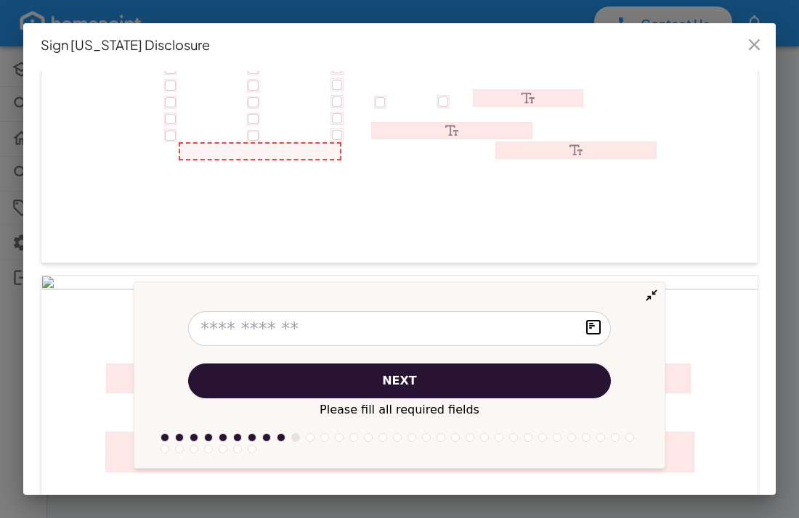
click at [213, 330] on input "text" at bounding box center [399, 328] width 423 height 35
type input "******"
click at [550, 149] on icon at bounding box center [576, 150] width 160 height 16
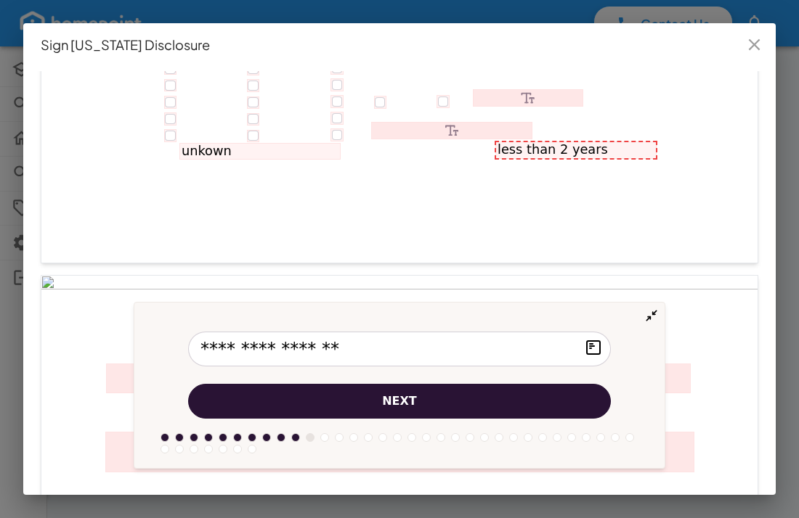
click at [201, 348] on input "**********" at bounding box center [399, 349] width 423 height 35
type input "**********"
click at [399, 397] on span "next" at bounding box center [399, 401] width 35 height 17
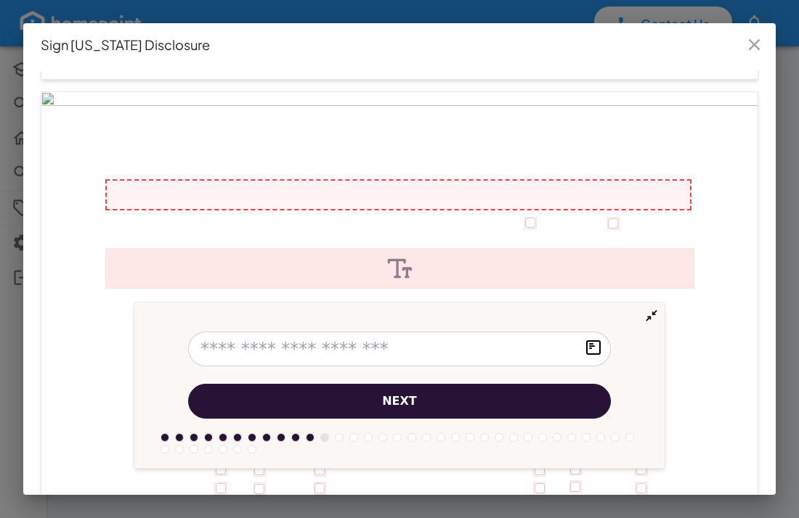
scroll to position [1911, 0]
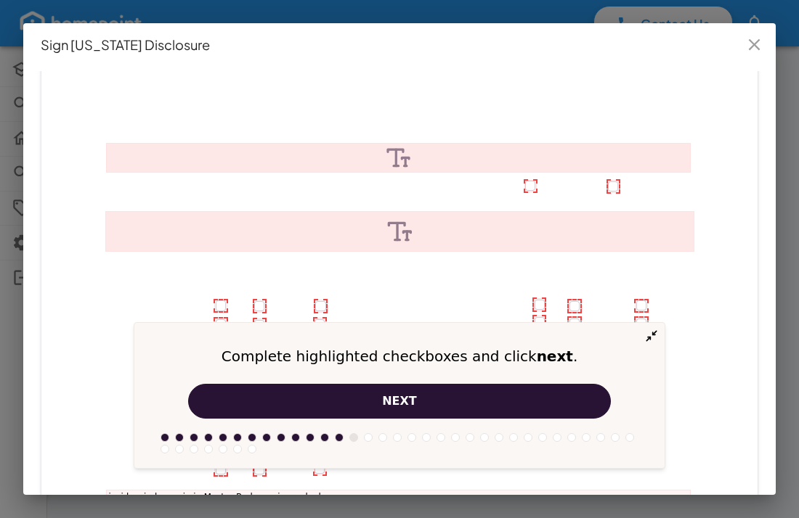
click at [401, 404] on span "next" at bounding box center [399, 401] width 35 height 17
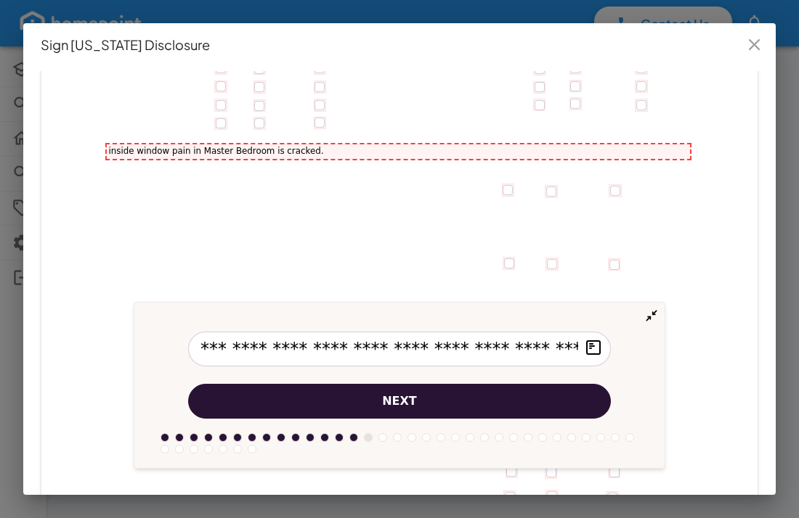
scroll to position [0, 0]
click at [401, 404] on span "next" at bounding box center [399, 401] width 35 height 17
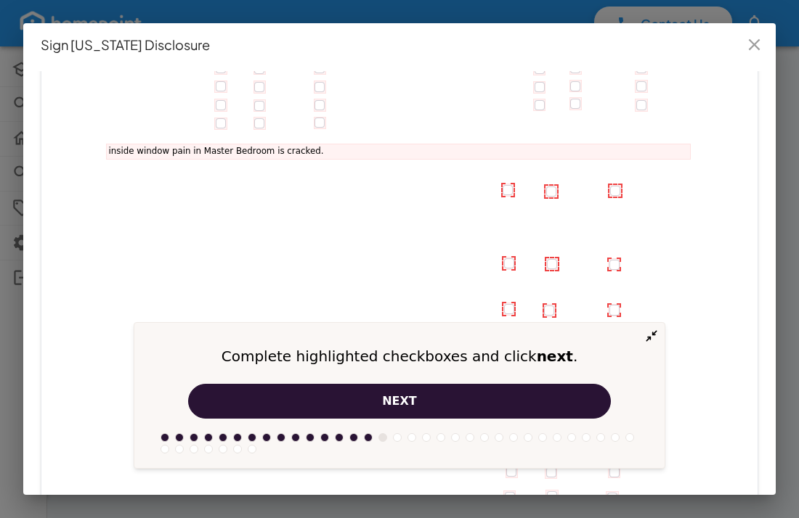
scroll to position [2297, 0]
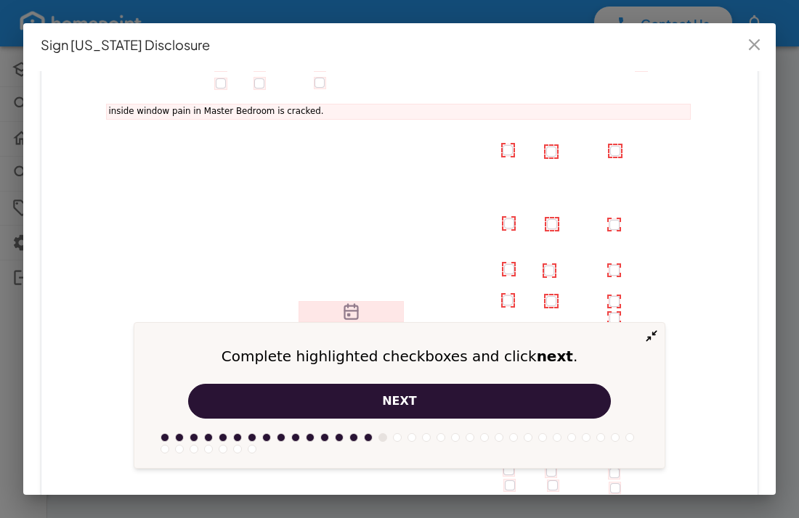
click at [401, 402] on span "next" at bounding box center [399, 401] width 35 height 17
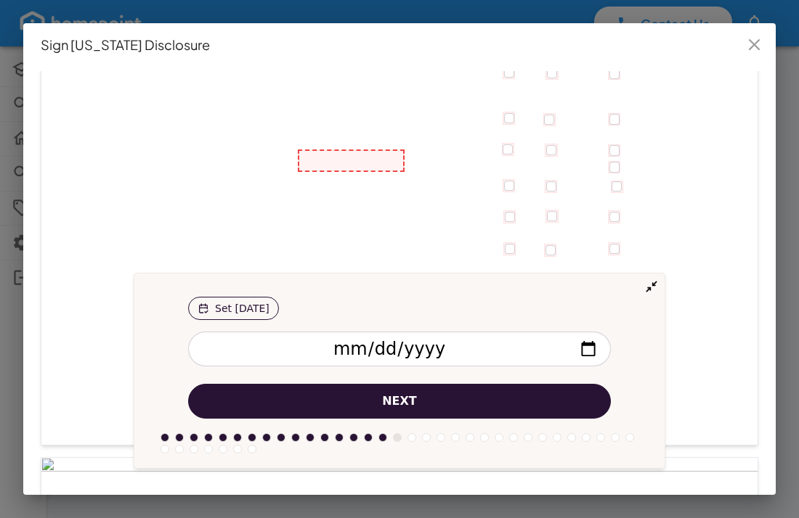
scroll to position [2454, 0]
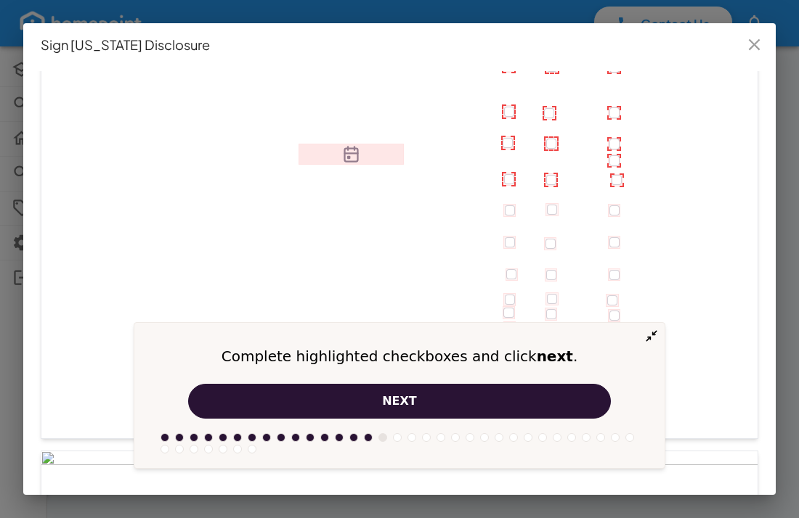
click at [399, 399] on span "next" at bounding box center [399, 401] width 35 height 17
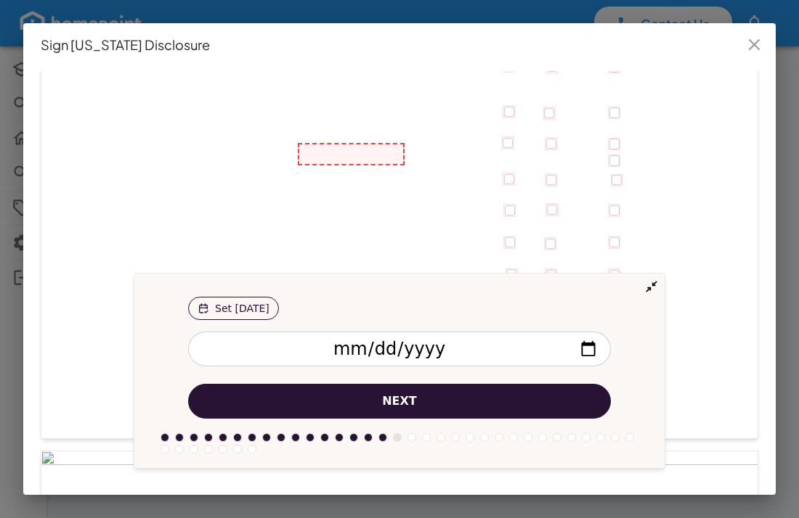
click at [395, 405] on span "next" at bounding box center [399, 401] width 35 height 17
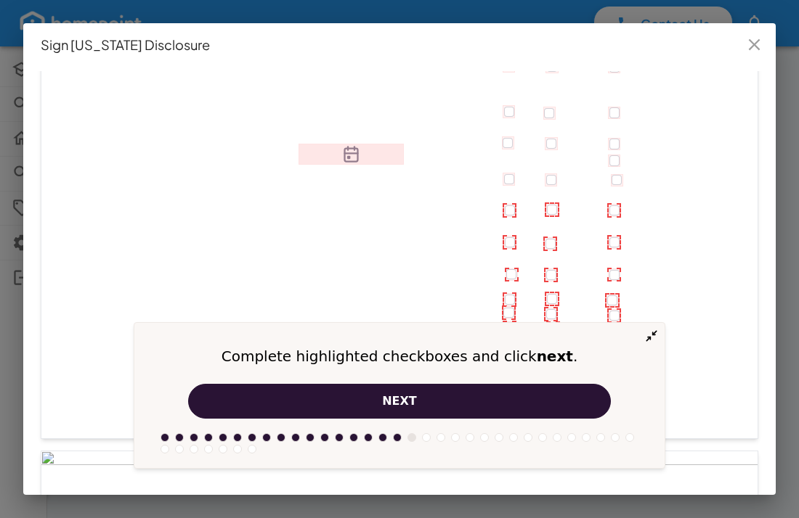
scroll to position [2515, 0]
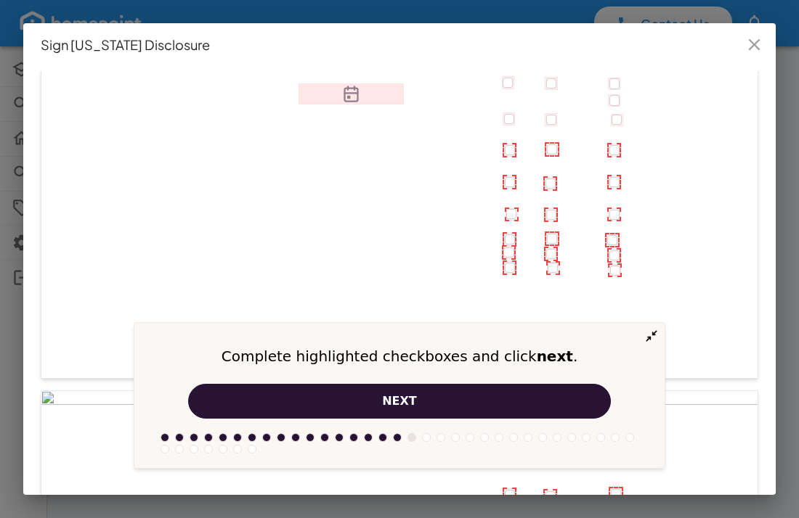
click at [407, 403] on span "next" at bounding box center [399, 401] width 35 height 17
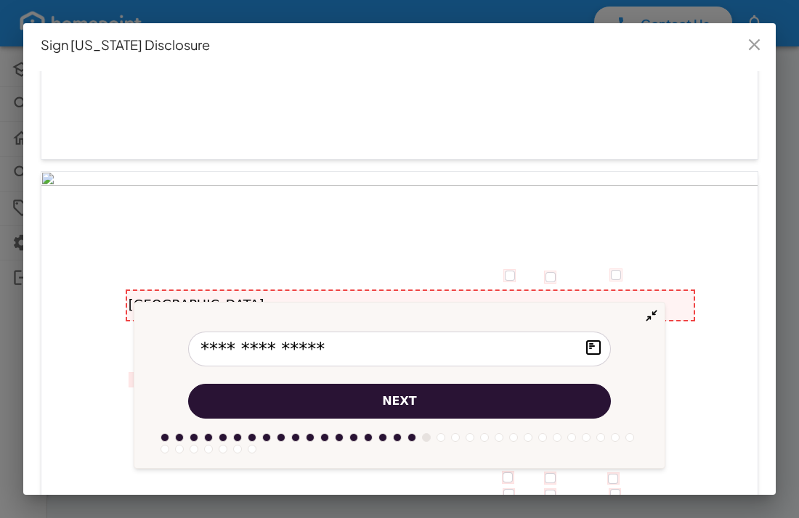
scroll to position [2881, 0]
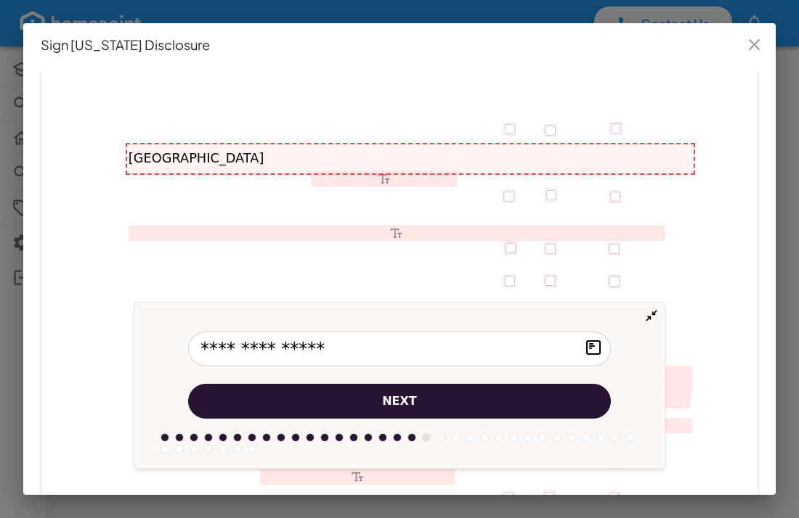
click at [407, 403] on span "next" at bounding box center [399, 401] width 35 height 17
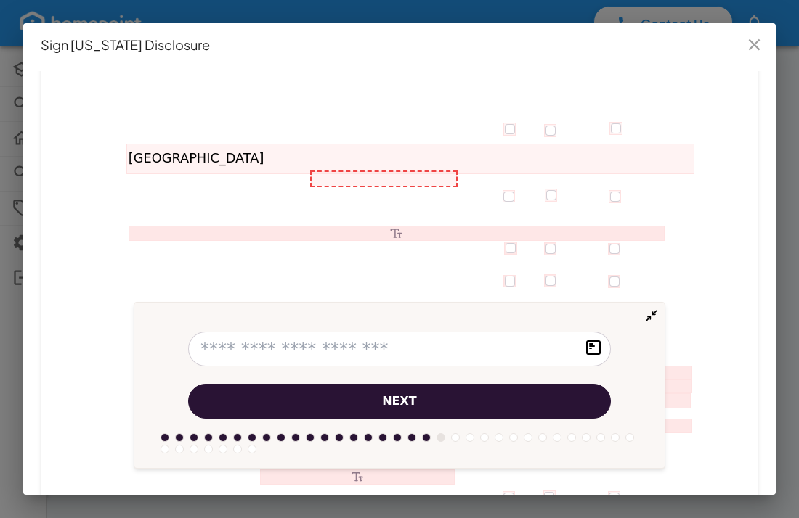
scroll to position [2909, 0]
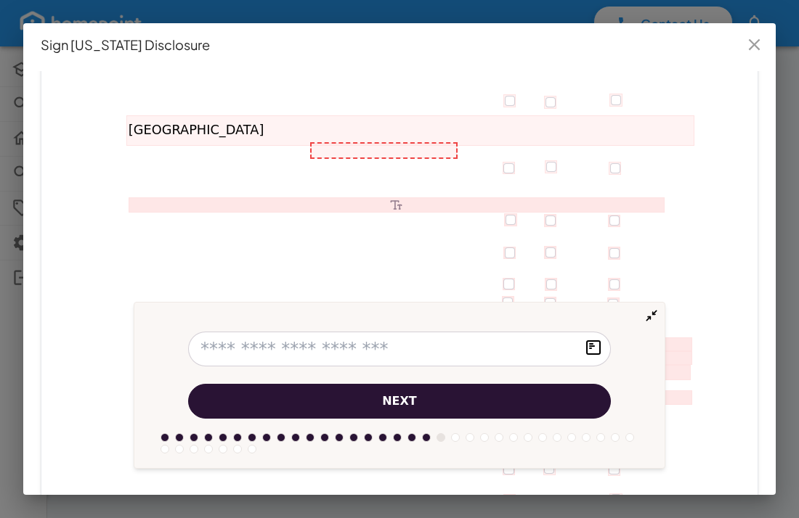
click at [407, 404] on span "next" at bounding box center [399, 401] width 35 height 17
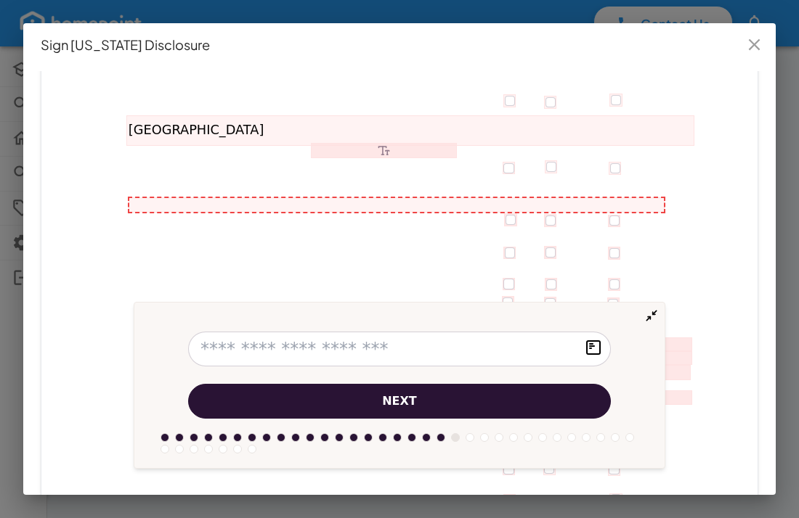
scroll to position [2963, 0]
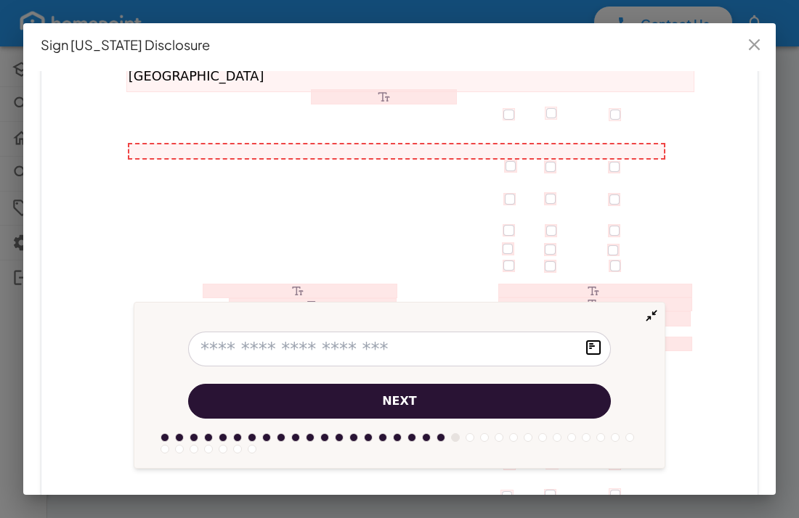
click at [407, 404] on span "next" at bounding box center [399, 401] width 35 height 17
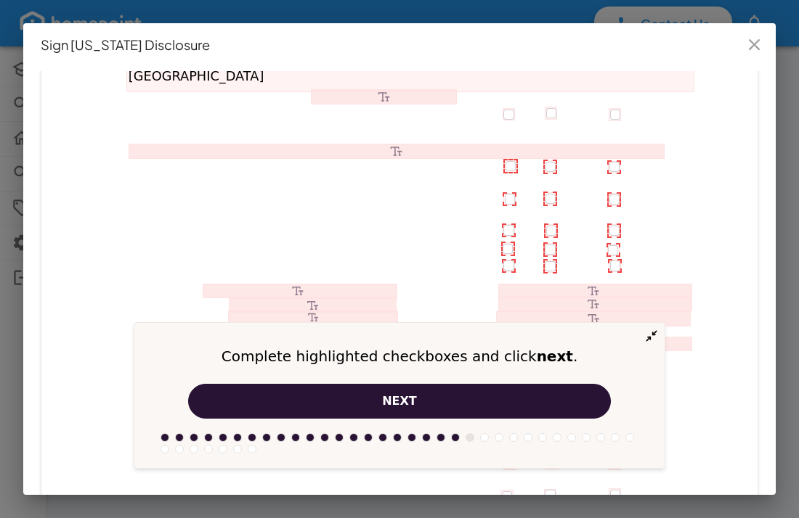
scroll to position [2979, 0]
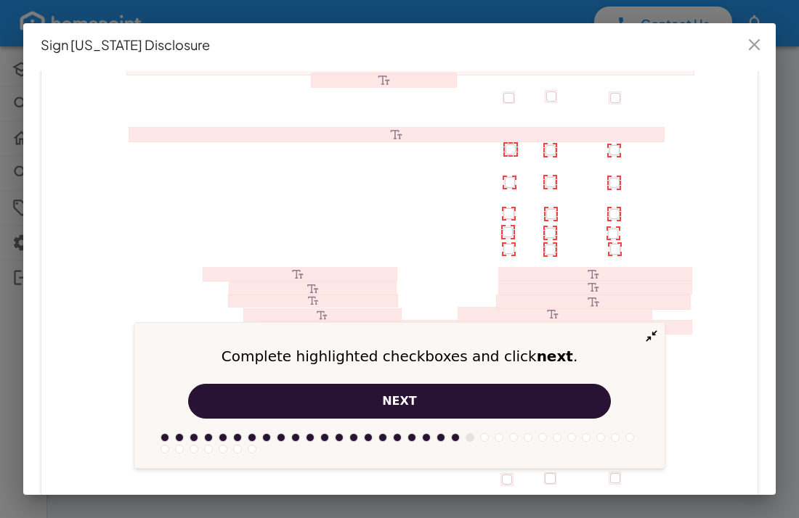
click at [407, 404] on span "next" at bounding box center [399, 401] width 35 height 17
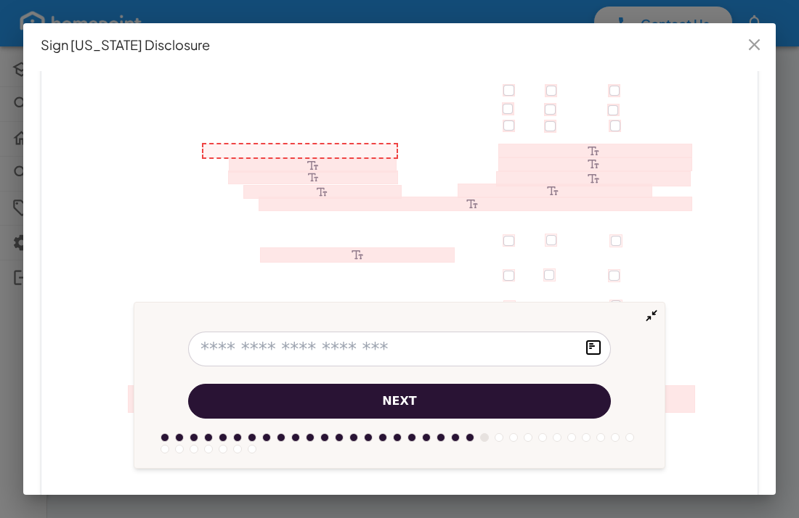
click at [407, 404] on span "next" at bounding box center [399, 401] width 35 height 17
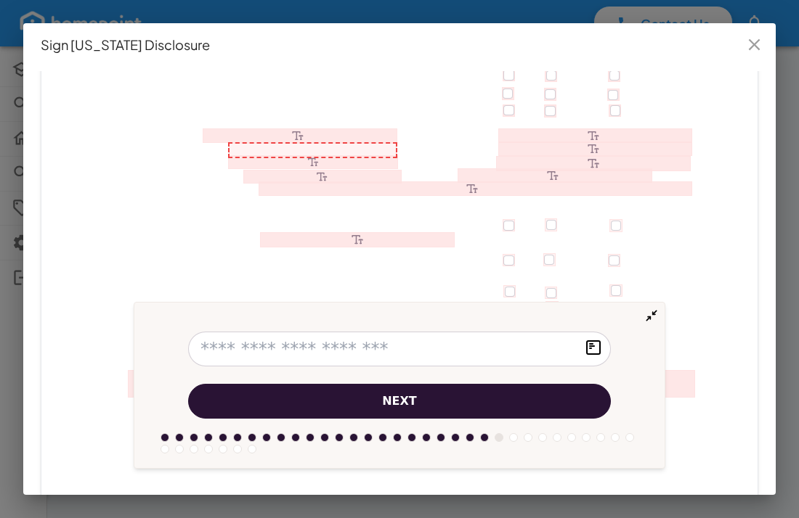
click at [407, 404] on span "next" at bounding box center [399, 401] width 35 height 17
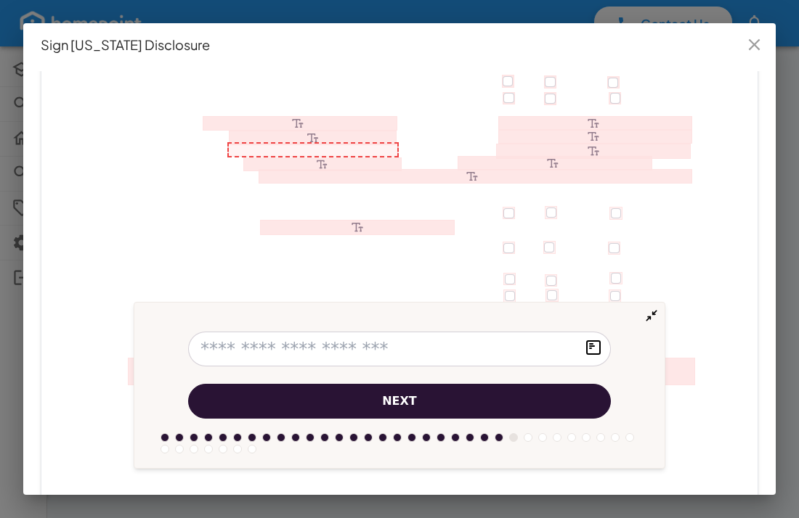
click at [407, 404] on span "next" at bounding box center [399, 401] width 35 height 17
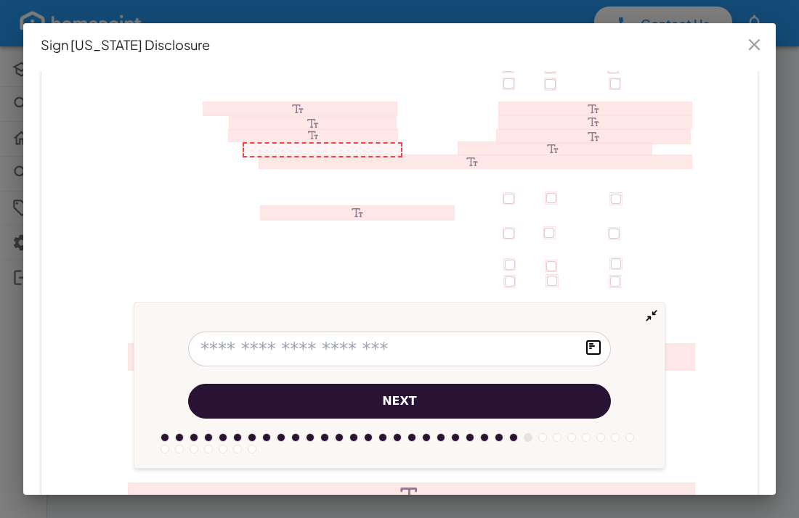
click at [407, 404] on span "next" at bounding box center [399, 401] width 35 height 17
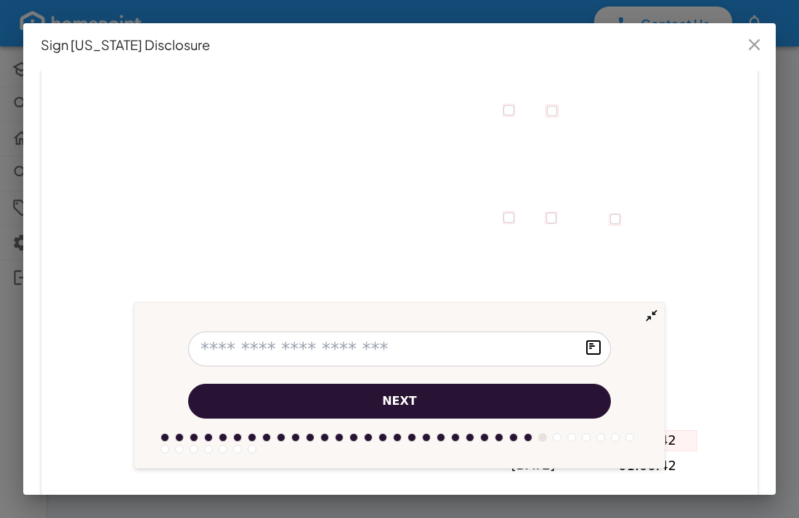
scroll to position [3892, 0]
click at [396, 403] on span "next" at bounding box center [399, 401] width 35 height 17
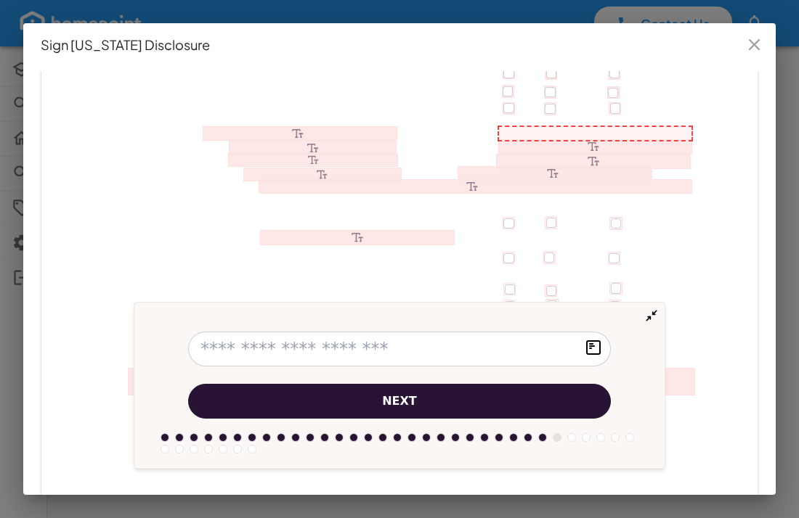
scroll to position [3103, 0]
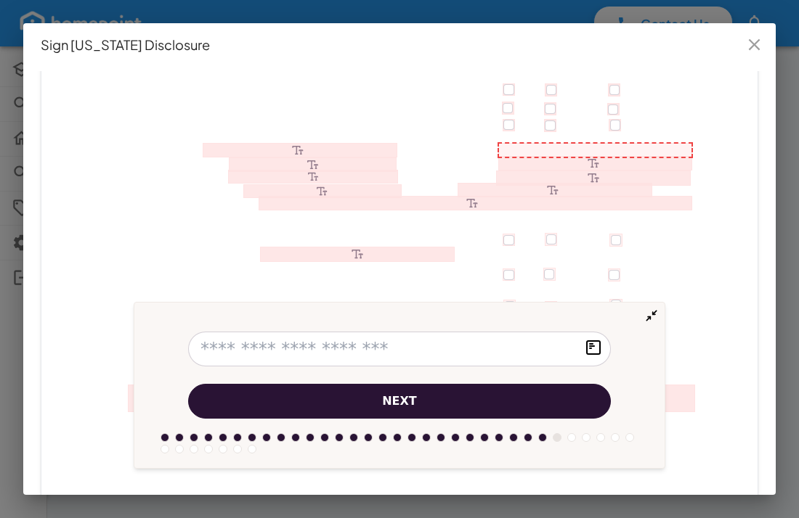
click at [206, 344] on input "text" at bounding box center [399, 349] width 423 height 35
click at [217, 149] on icon at bounding box center [299, 150] width 193 height 13
click at [211, 346] on input "text" at bounding box center [399, 349] width 423 height 35
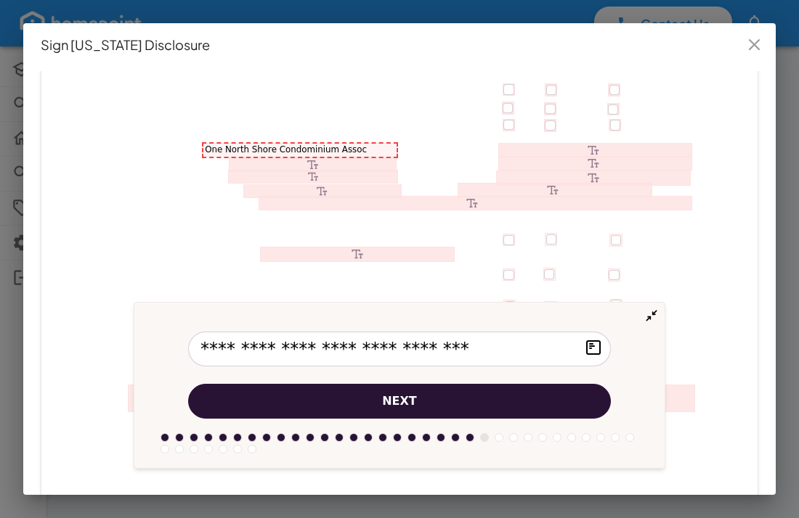
type input "**********"
click at [507, 147] on icon at bounding box center [595, 150] width 193 height 13
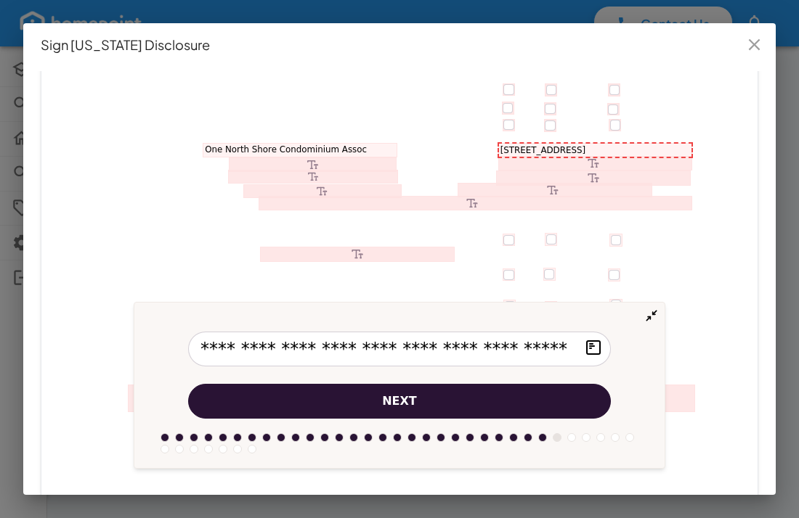
scroll to position [0, 4]
type input "**********"
click at [237, 165] on icon at bounding box center [312, 164] width 166 height 13
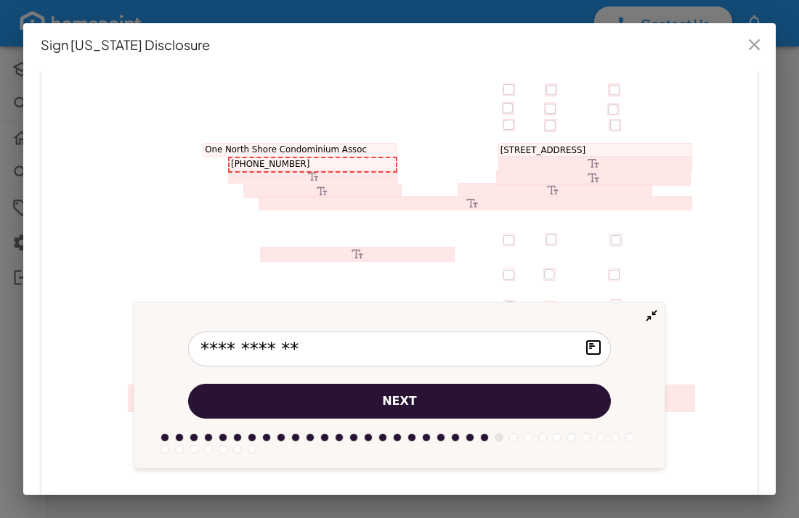
type input "**********"
click at [390, 396] on span "next" at bounding box center [399, 401] width 35 height 17
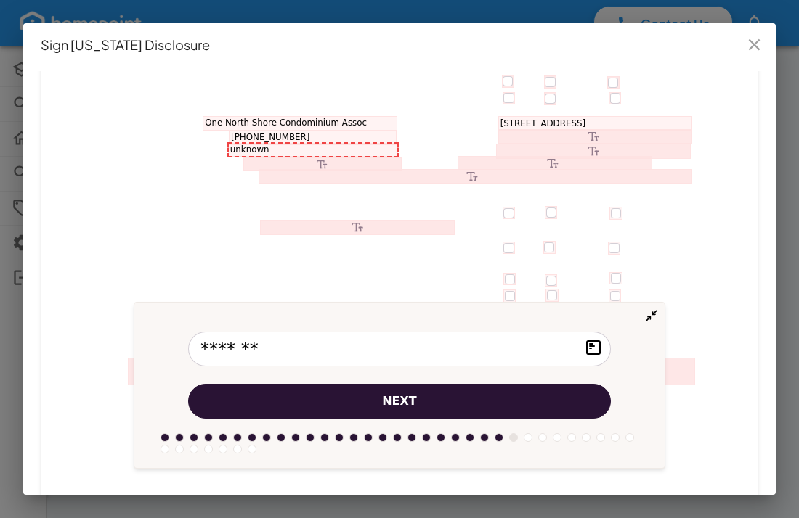
type input "*******"
click at [414, 398] on button "next" at bounding box center [399, 401] width 423 height 35
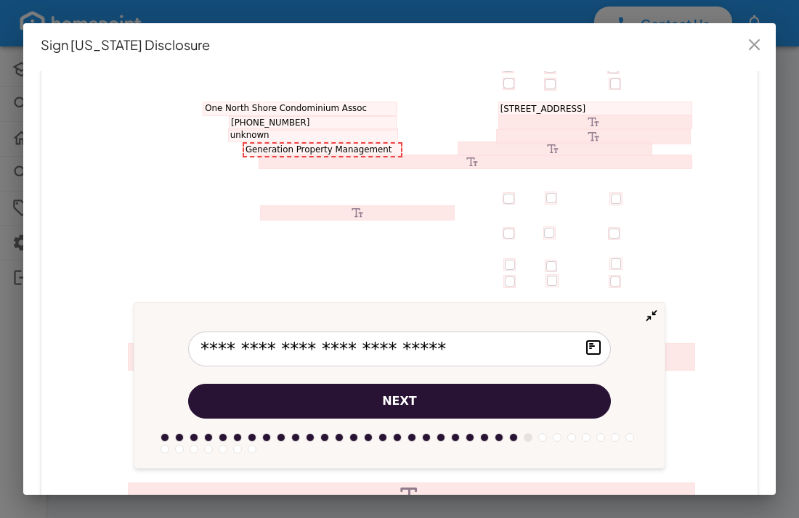
type input "**********"
click at [394, 397] on span "next" at bounding box center [399, 401] width 35 height 17
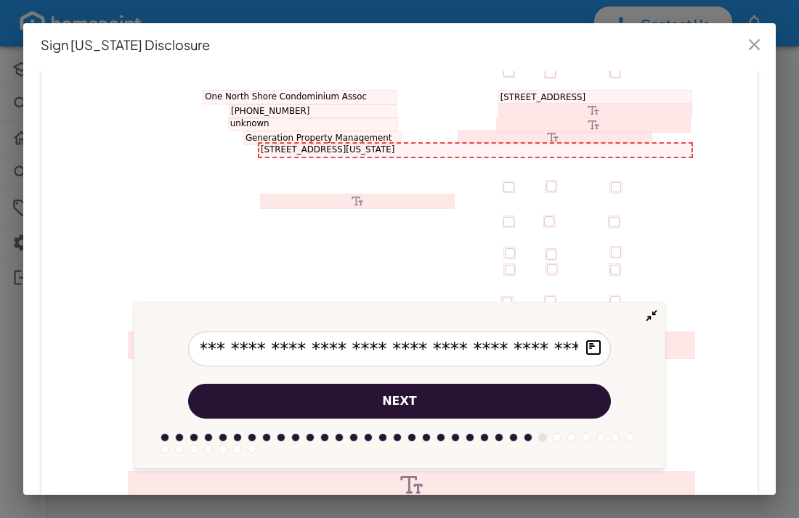
scroll to position [0, 20]
type input "**********"
click at [384, 404] on span "next" at bounding box center [399, 401] width 35 height 17
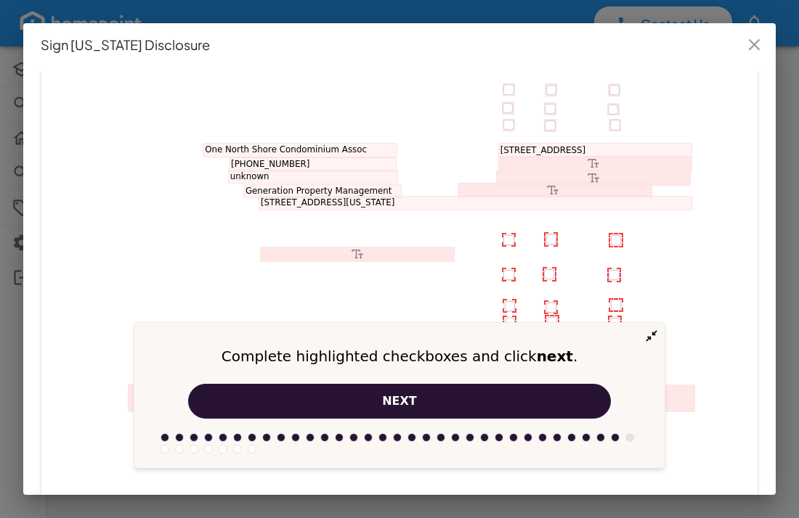
click at [409, 401] on span "next" at bounding box center [399, 401] width 35 height 17
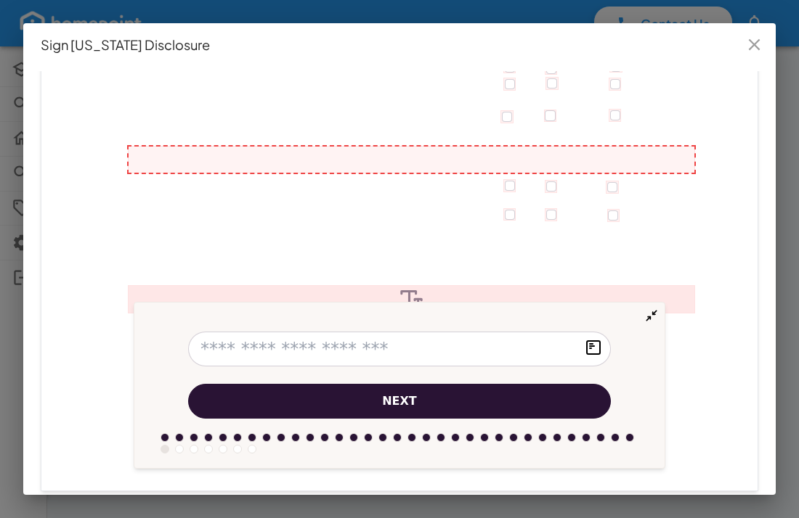
scroll to position [3344, 0]
click at [404, 397] on span "next" at bounding box center [399, 401] width 35 height 17
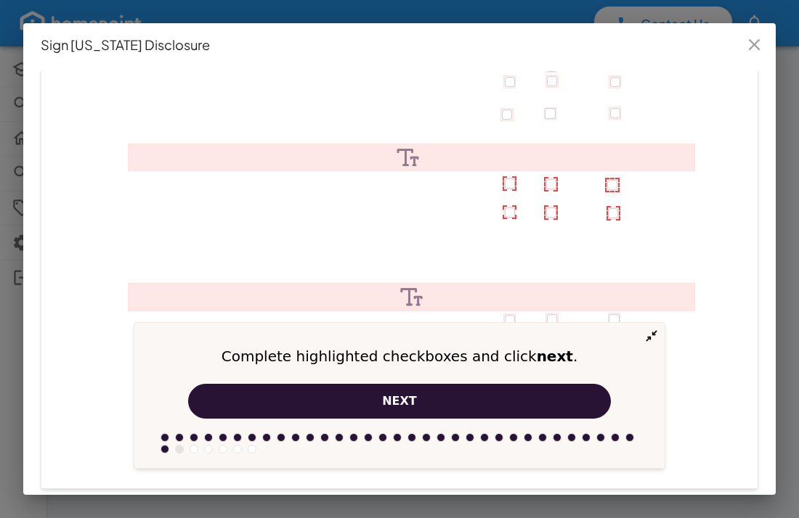
scroll to position [3379, 0]
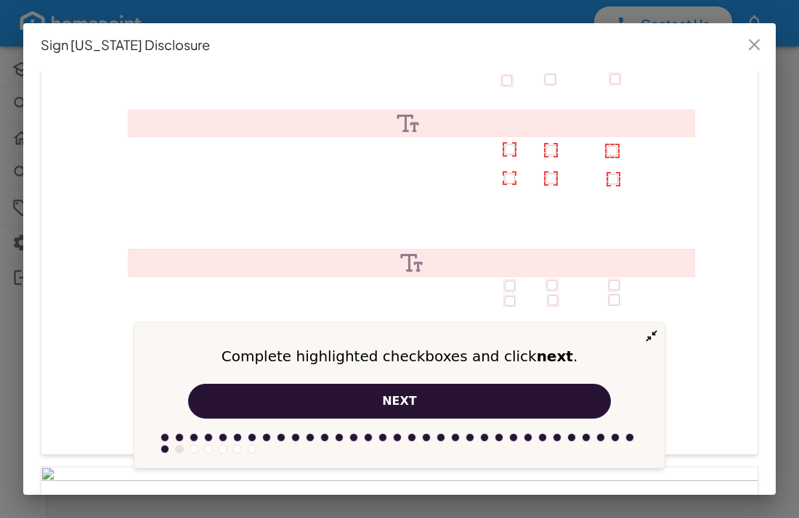
click at [390, 404] on span "next" at bounding box center [399, 401] width 35 height 17
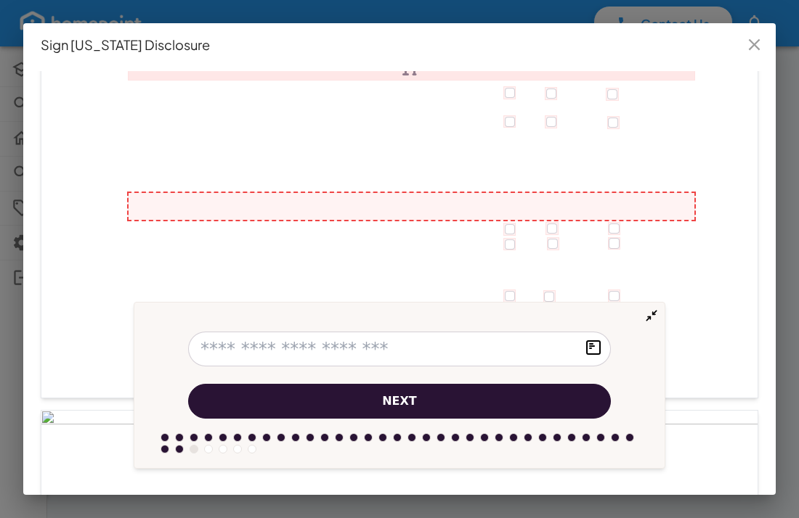
scroll to position [3485, 0]
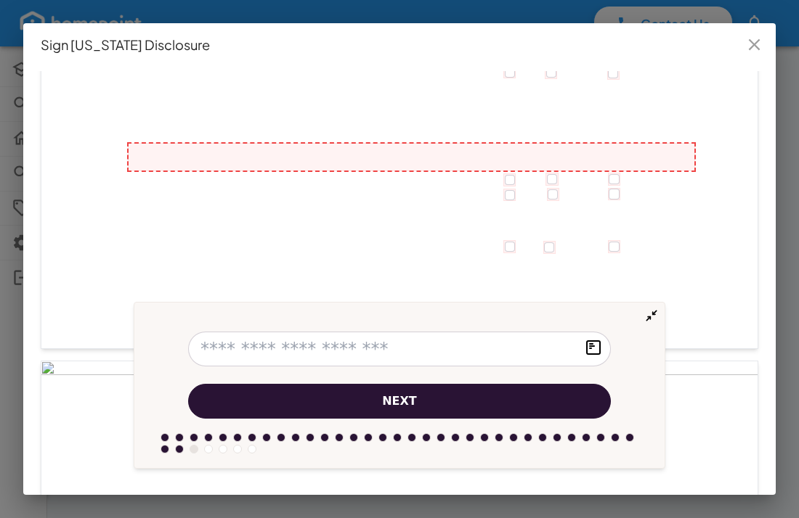
click at [390, 404] on span "next" at bounding box center [399, 401] width 35 height 17
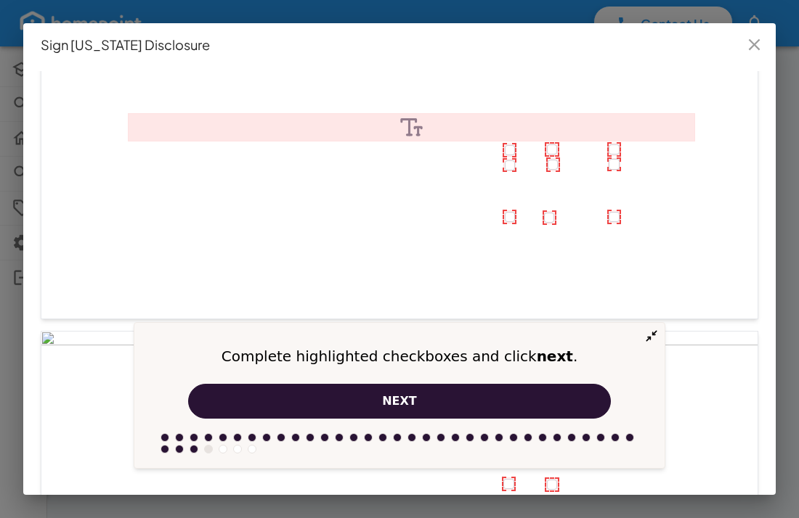
scroll to position [3515, 0]
click at [390, 404] on span "next" at bounding box center [399, 401] width 35 height 17
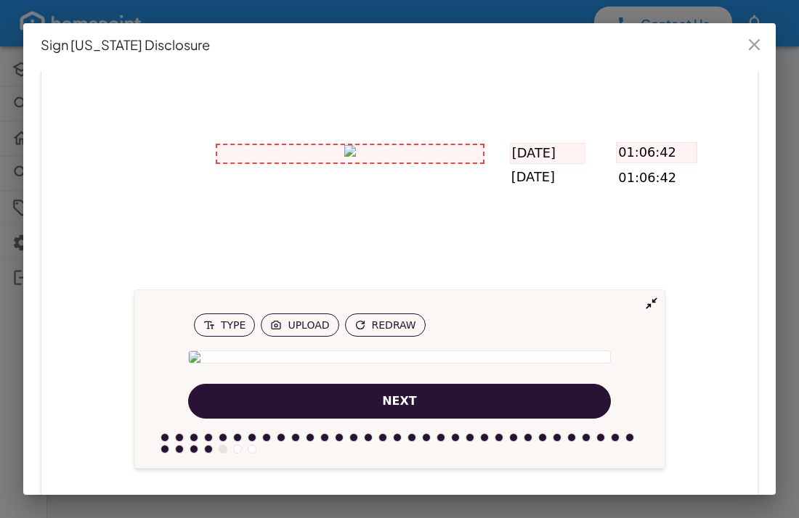
scroll to position [4178, 0]
click at [391, 403] on span "next" at bounding box center [399, 401] width 35 height 17
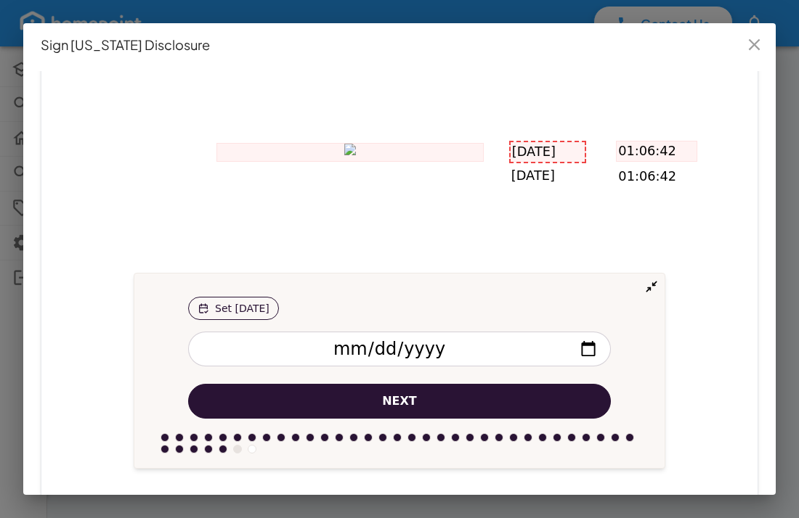
scroll to position [4176, 0]
click at [397, 399] on span "next" at bounding box center [399, 401] width 35 height 17
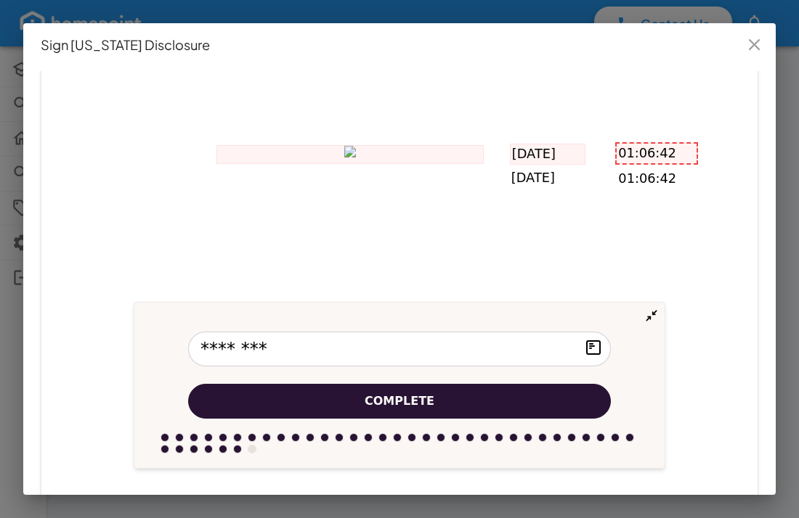
scroll to position [4175, 0]
click at [397, 399] on span "Complete" at bounding box center [399, 401] width 70 height 17
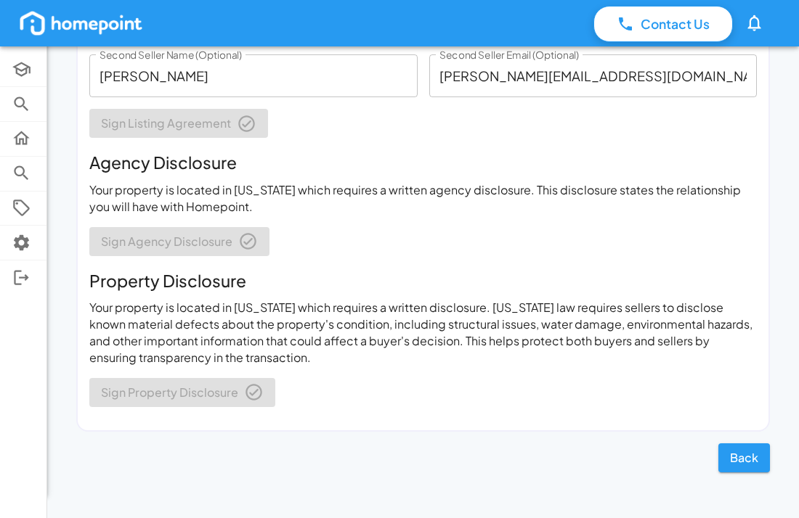
scroll to position [0, 0]
